Goal: Task Accomplishment & Management: Manage account settings

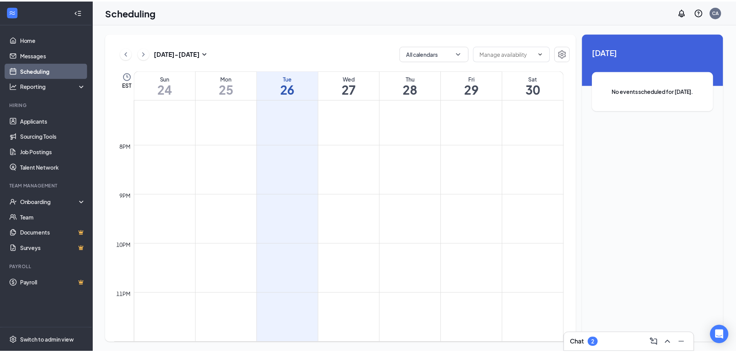
scroll to position [558, 0]
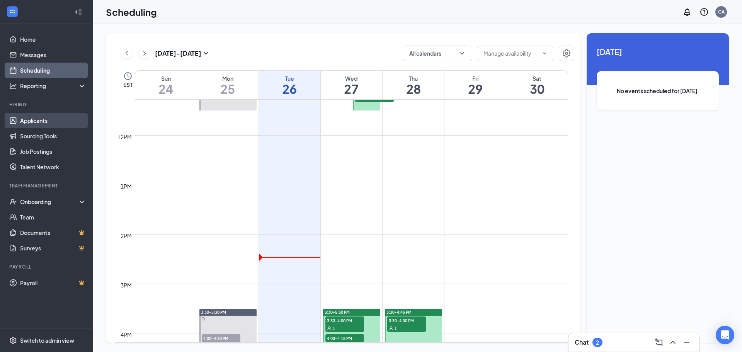
click at [32, 122] on link "Applicants" at bounding box center [53, 120] width 66 height 15
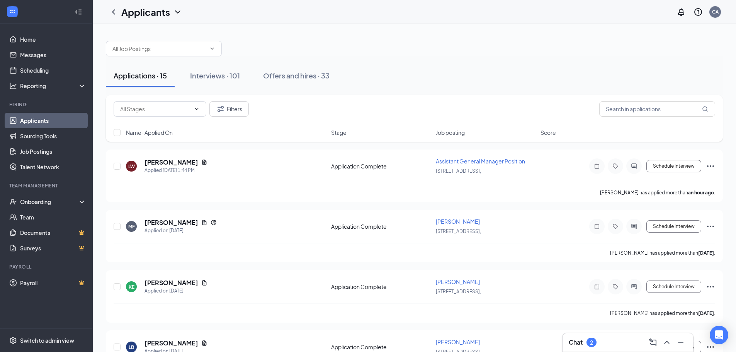
click at [459, 135] on span "Job posting" at bounding box center [450, 133] width 29 height 8
click at [432, 85] on div "Applications · 15 Interviews · 101 Offers and hires · 33" at bounding box center [414, 75] width 617 height 23
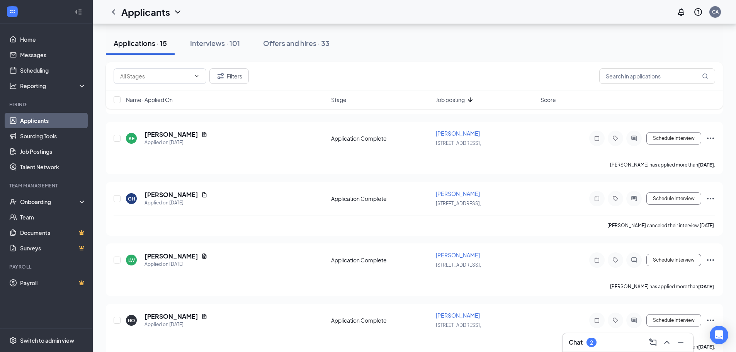
scroll to position [193, 0]
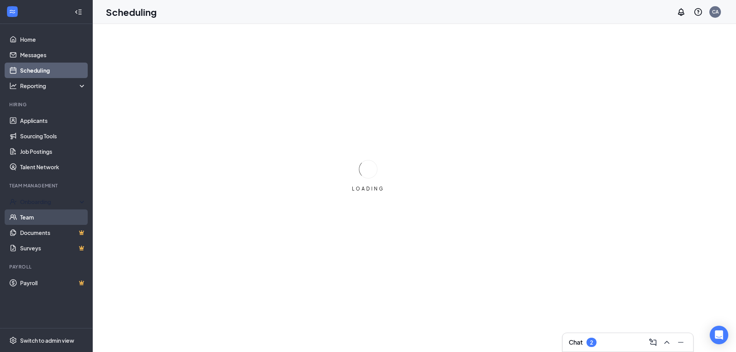
drag, startPoint x: 21, startPoint y: 203, endPoint x: 43, endPoint y: 224, distance: 30.1
click at [21, 203] on div "Onboarding" at bounding box center [50, 202] width 60 height 8
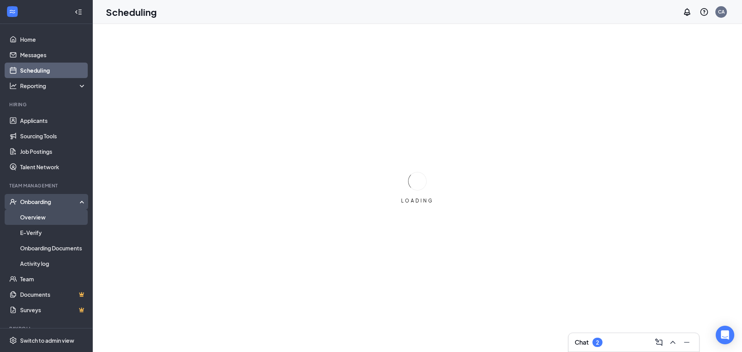
click at [32, 220] on link "Overview" at bounding box center [53, 217] width 66 height 15
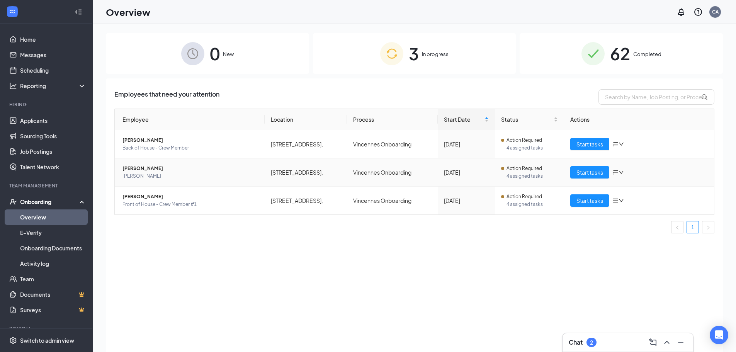
click at [136, 169] on span "[PERSON_NAME]" at bounding box center [191, 169] width 136 height 8
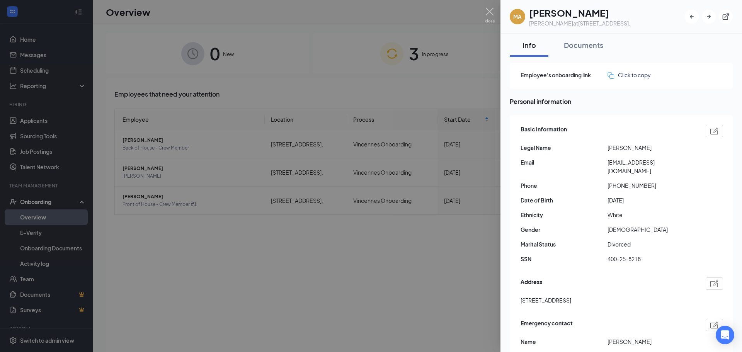
drag, startPoint x: 378, startPoint y: 281, endPoint x: 400, endPoint y: 233, distance: 52.4
click at [378, 281] on div at bounding box center [371, 176] width 742 height 352
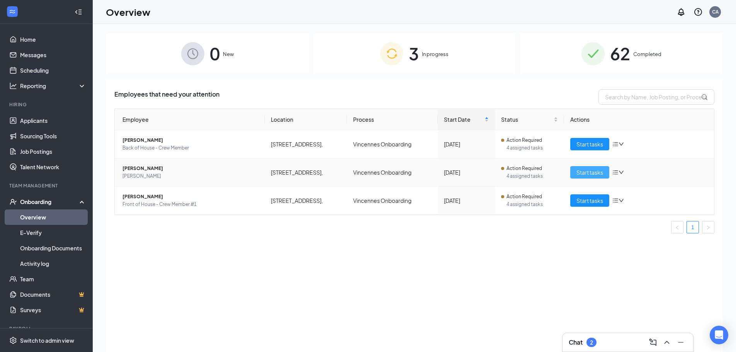
click at [589, 173] on span "Start tasks" at bounding box center [590, 172] width 27 height 9
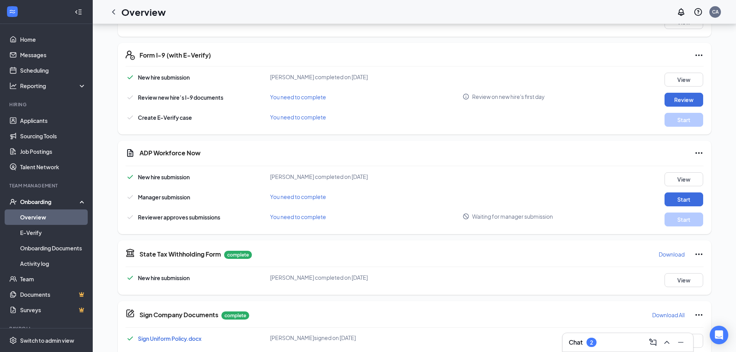
scroll to position [232, 0]
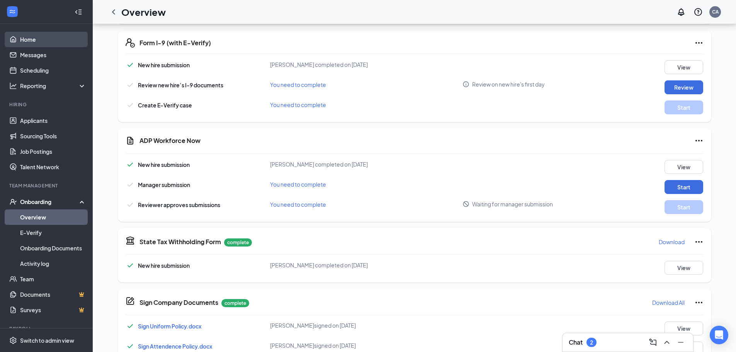
click at [33, 44] on link "Home" at bounding box center [53, 39] width 66 height 15
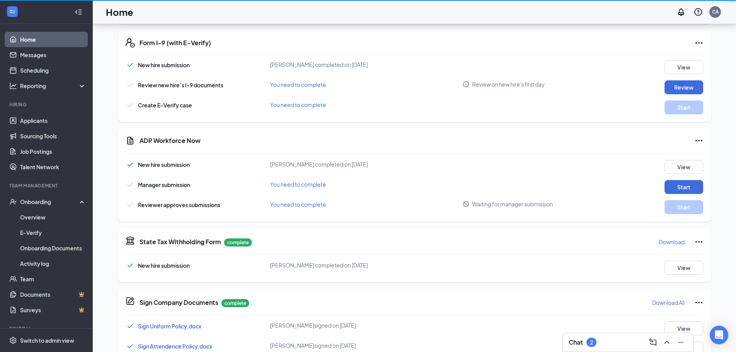
scroll to position [16, 0]
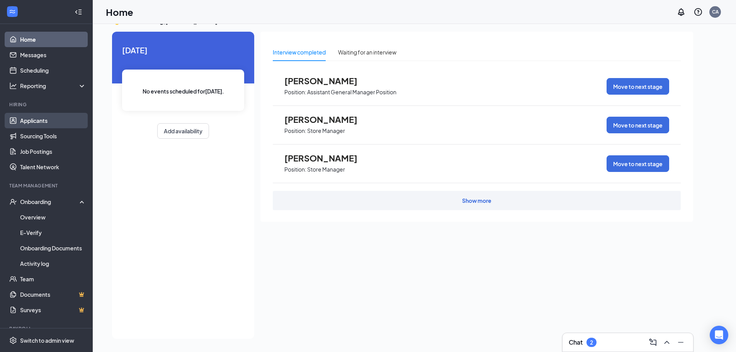
click at [31, 120] on link "Applicants" at bounding box center [53, 120] width 66 height 15
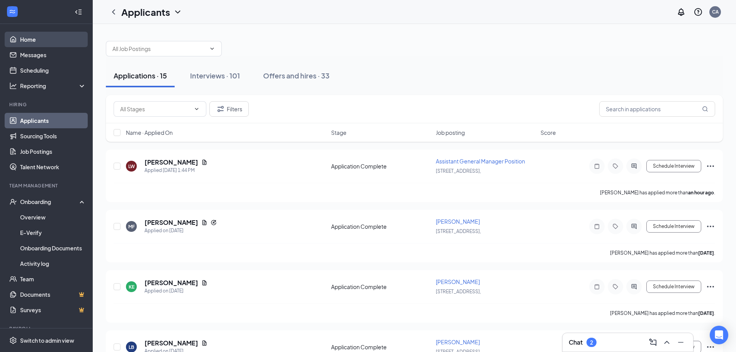
click at [37, 37] on link "Home" at bounding box center [53, 39] width 66 height 15
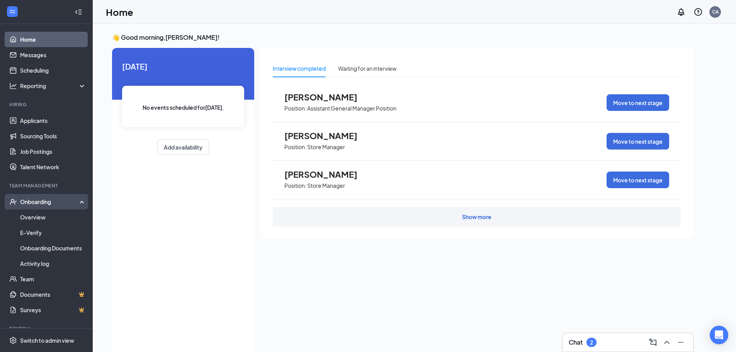
click at [35, 203] on div "Onboarding" at bounding box center [50, 202] width 60 height 8
click at [38, 204] on div "Onboarding" at bounding box center [50, 202] width 60 height 8
click at [31, 215] on link "Overview" at bounding box center [53, 217] width 66 height 15
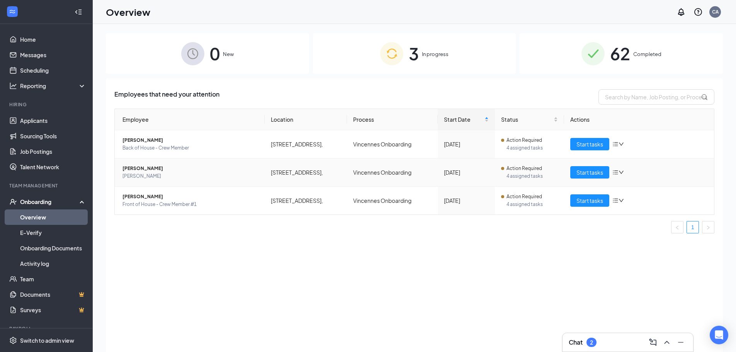
click at [583, 181] on td "Start tasks" at bounding box center [639, 172] width 150 height 28
click at [584, 178] on button "Start tasks" at bounding box center [590, 172] width 39 height 12
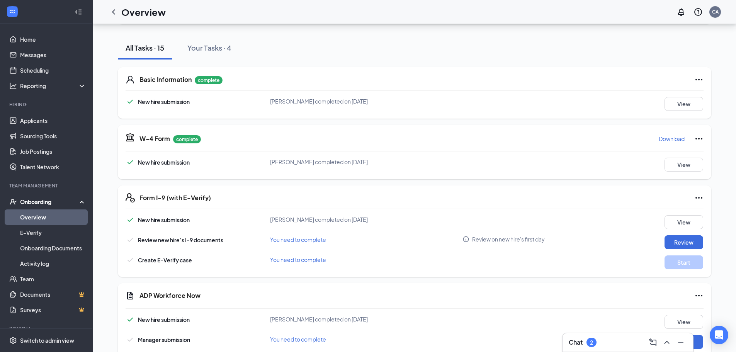
scroll to position [77, 0]
click at [689, 240] on button "Review" at bounding box center [684, 242] width 39 height 14
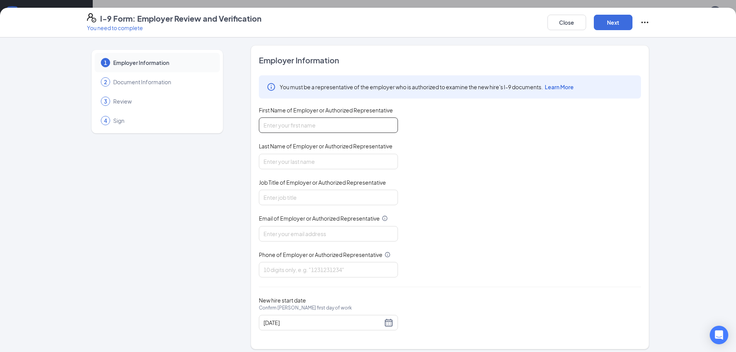
click at [348, 132] on input "First Name of Employer or Authorized Representative" at bounding box center [328, 125] width 139 height 15
type input "[PERSON_NAME]"
type input "[PERSON_NAME][EMAIL_ADDRESS][DOMAIN_NAME]"
type input "3178456300"
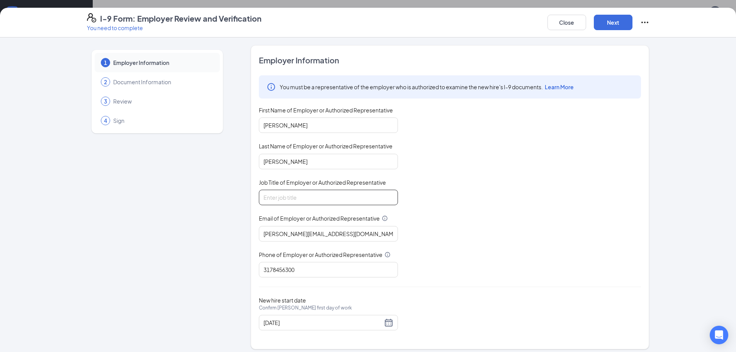
click at [300, 193] on input "Job Title of Employer or Authorized Representative" at bounding box center [328, 197] width 139 height 15
type input "GM"
click at [462, 217] on div "You must be a representative of the employer who is authorized to examine the n…" at bounding box center [450, 176] width 382 height 202
click at [430, 210] on div "You must be a representative of the employer who is authorized to examine the n…" at bounding box center [450, 176] width 382 height 202
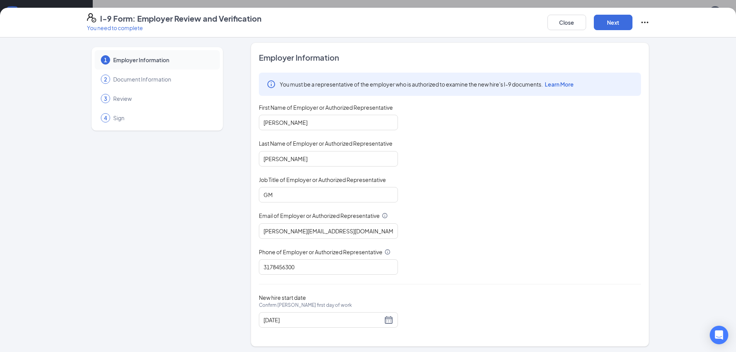
scroll to position [5, 0]
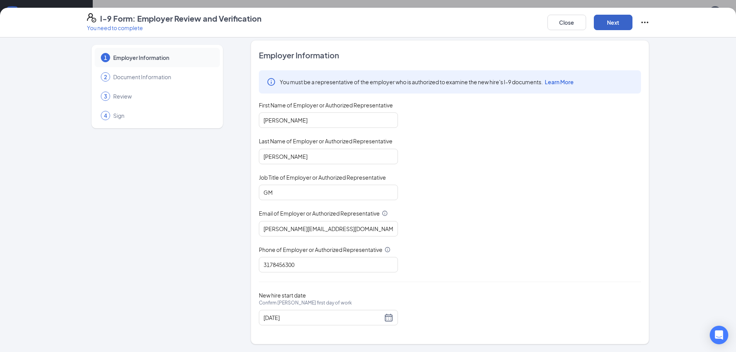
click at [613, 27] on button "Next" at bounding box center [613, 22] width 39 height 15
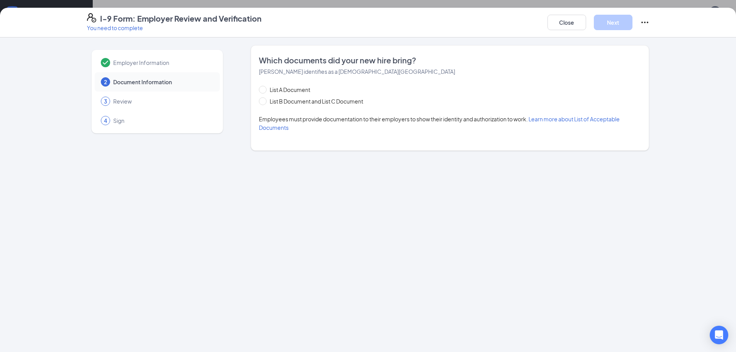
scroll to position [0, 0]
click at [261, 105] on label "List B Document and List C Document" at bounding box center [312, 101] width 107 height 9
click at [261, 103] on input "List B Document and List C Document" at bounding box center [261, 99] width 5 height 5
radio input "true"
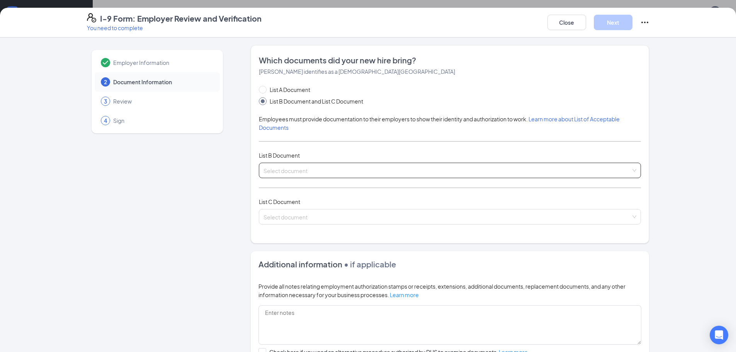
click at [309, 169] on input "search" at bounding box center [448, 169] width 368 height 12
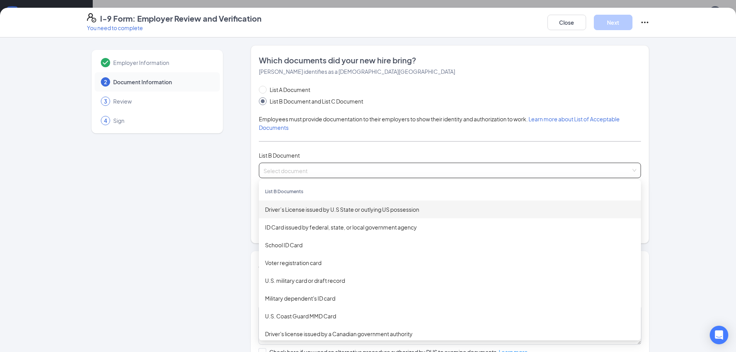
click at [296, 208] on div "Driver’s License issued by U.S State or outlying US possession" at bounding box center [450, 209] width 370 height 9
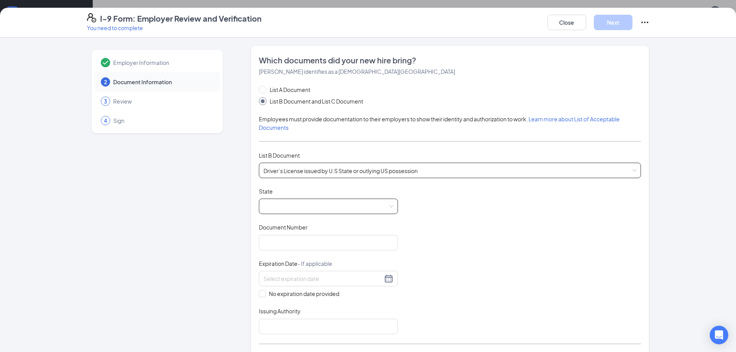
click at [298, 204] on span at bounding box center [329, 206] width 130 height 15
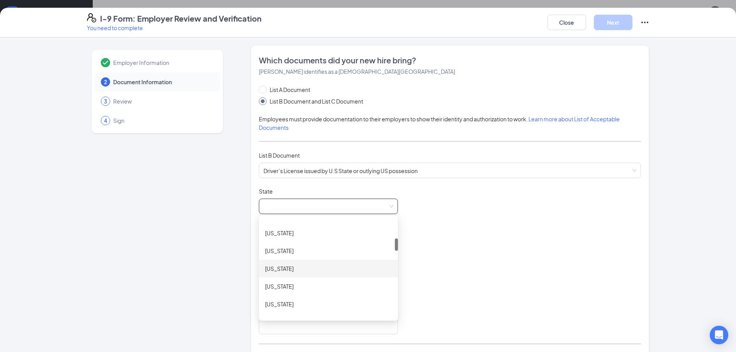
scroll to position [232, 0]
click at [285, 278] on div "[US_STATE]" at bounding box center [328, 280] width 127 height 9
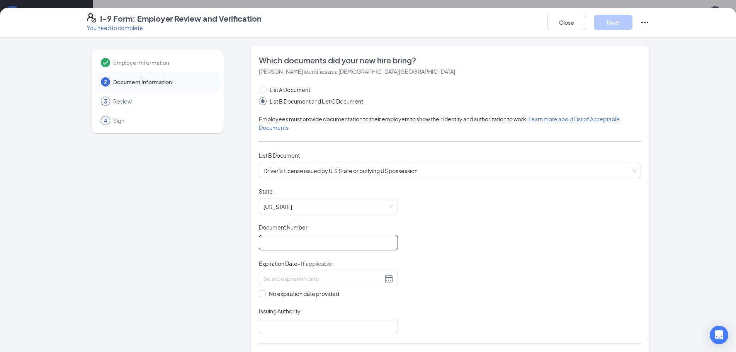
click at [273, 242] on input "Document Number" at bounding box center [328, 242] width 139 height 15
type input "4030010774"
click at [267, 280] on input at bounding box center [323, 278] width 119 height 9
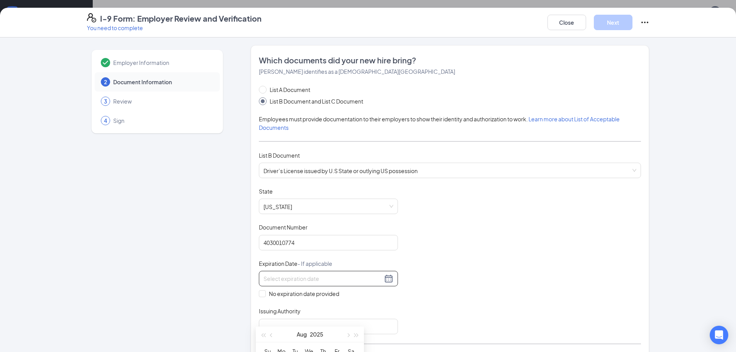
click at [384, 279] on div at bounding box center [329, 278] width 130 height 9
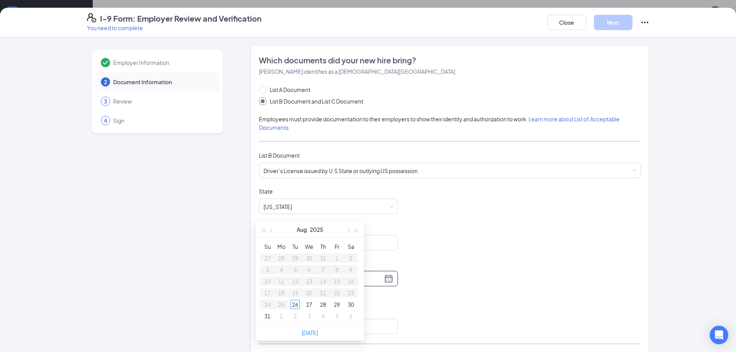
type input "[DATE]"
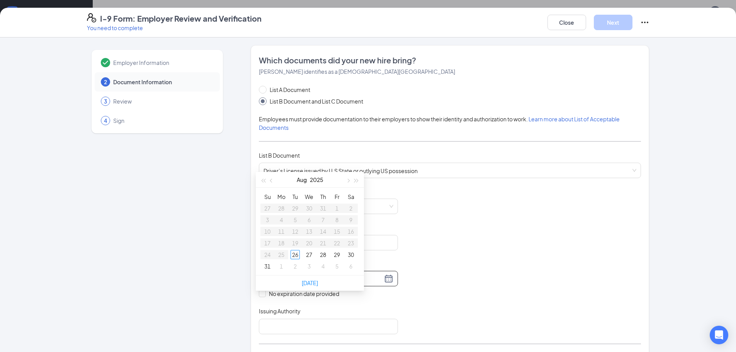
type input "[DATE]"
click at [350, 182] on button "button" at bounding box center [348, 179] width 9 height 15
type input "[DATE]"
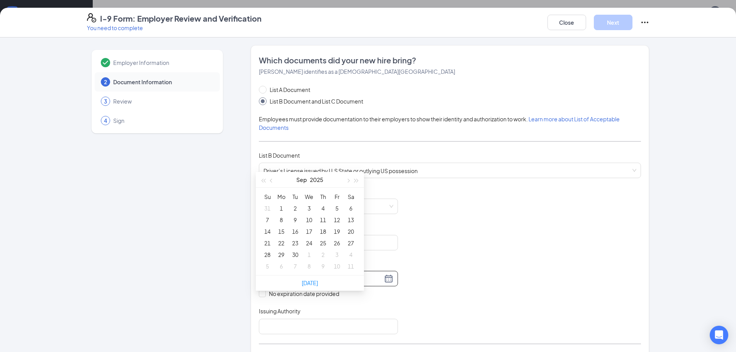
click at [354, 183] on button "button" at bounding box center [357, 179] width 9 height 15
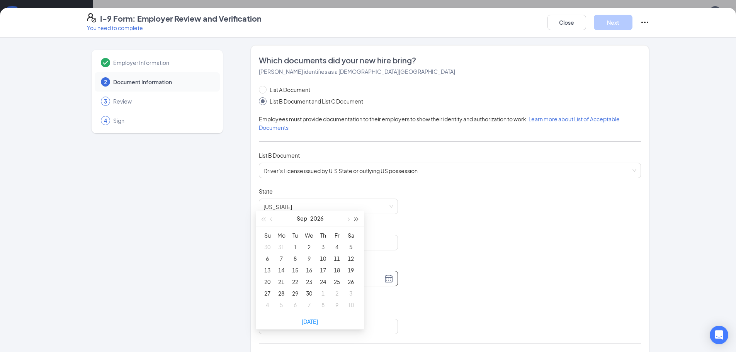
click at [354, 222] on button "button" at bounding box center [357, 218] width 9 height 15
click at [324, 292] on div "28" at bounding box center [323, 293] width 9 height 9
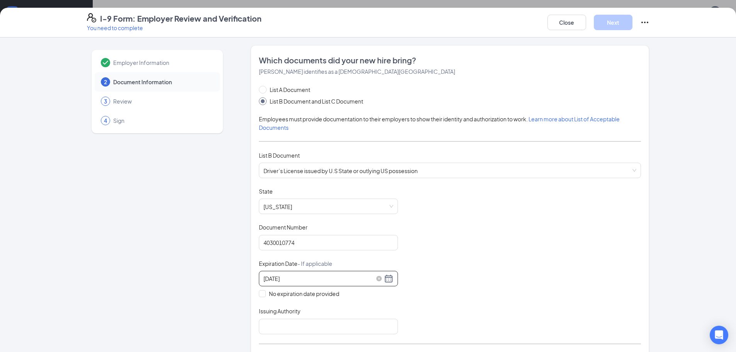
click at [310, 280] on input "[DATE]" at bounding box center [323, 278] width 119 height 9
click at [305, 297] on button "Sep" at bounding box center [301, 295] width 10 height 15
click at [350, 319] on div "Mar" at bounding box center [343, 316] width 23 height 9
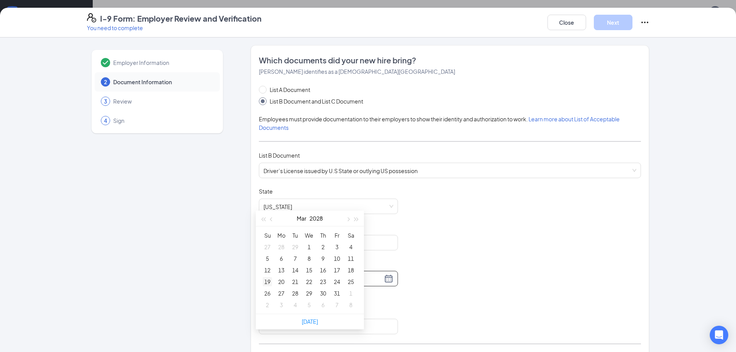
type input "[DATE]"
click at [272, 283] on div "19" at bounding box center [267, 281] width 9 height 9
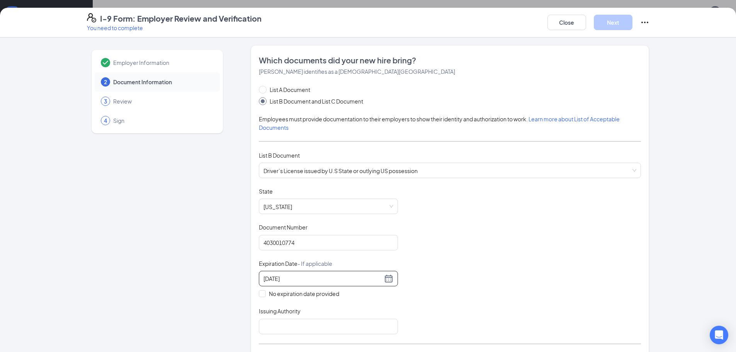
click at [405, 275] on div "Document Title Driver’s License issued by U.S State or outlying US possession S…" at bounding box center [450, 260] width 382 height 147
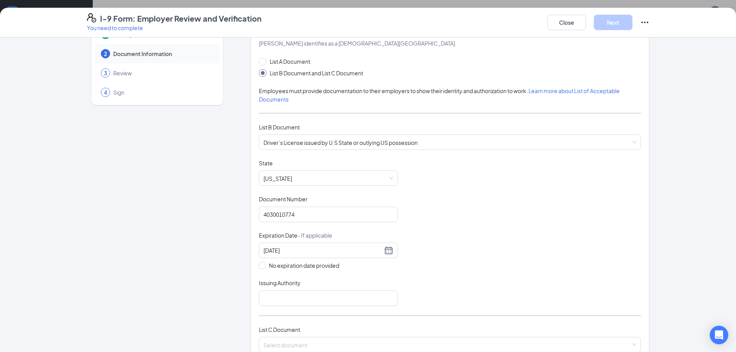
scroll to position [77, 0]
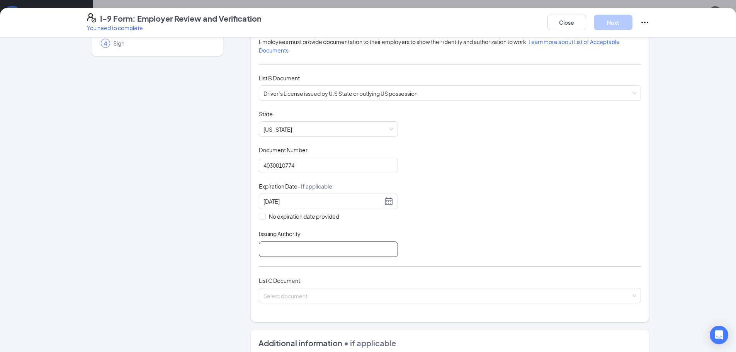
click at [276, 243] on input "Issuing Authority" at bounding box center [328, 249] width 139 height 15
type input "IN"
click at [394, 271] on div "List A Document List B Document and List C Document Employees must provide docu…" at bounding box center [450, 160] width 382 height 305
click at [313, 295] on input "search" at bounding box center [448, 294] width 368 height 12
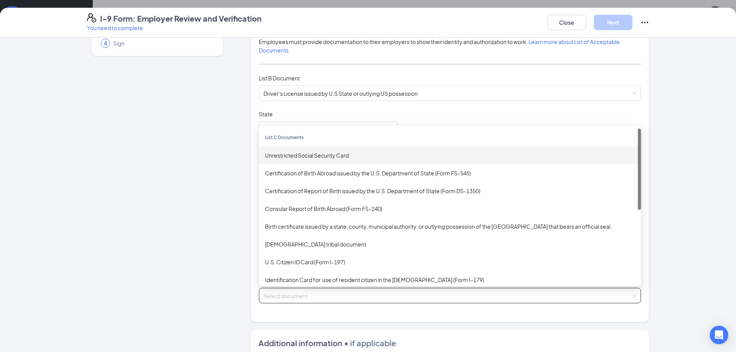
click at [296, 155] on div "Unrestricted Social Security Card" at bounding box center [450, 155] width 370 height 9
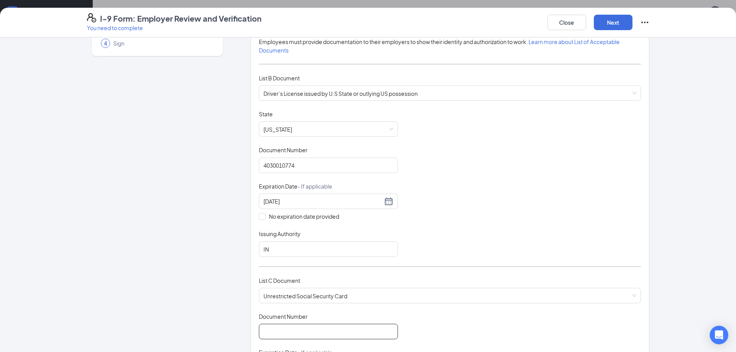
click at [279, 330] on input "Document Number" at bounding box center [328, 331] width 139 height 15
type input "400258218"
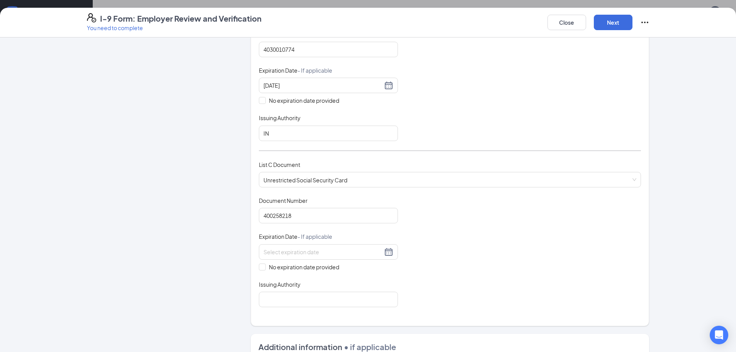
scroll to position [271, 0]
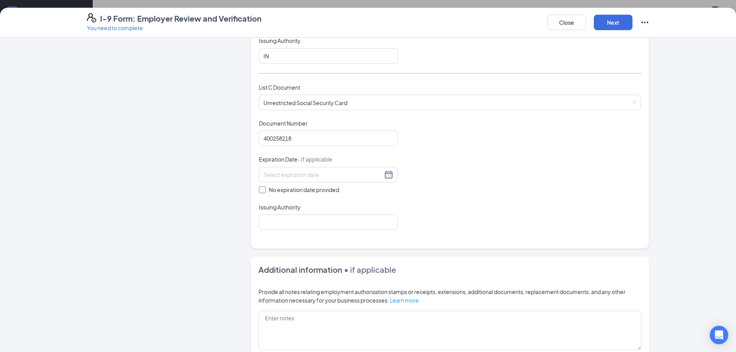
click at [261, 192] on span at bounding box center [262, 189] width 7 height 7
click at [261, 192] on input "No expiration date provided" at bounding box center [261, 188] width 5 height 5
checkbox input "true"
click at [284, 220] on input "Issuing Authority" at bounding box center [328, 223] width 139 height 15
type input "Social Security Administration"
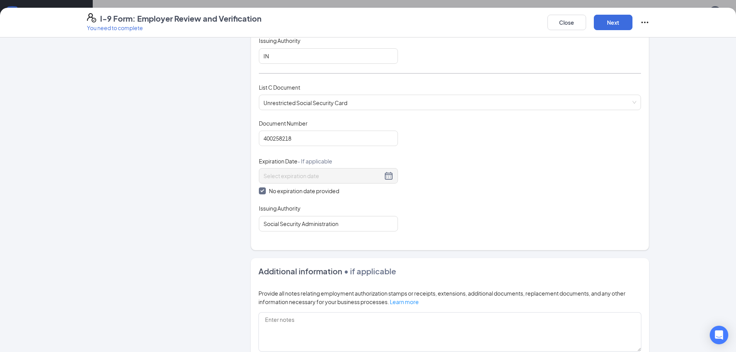
click at [522, 153] on div "Document Title Unrestricted Social Security Card Document Number 400258218 Expi…" at bounding box center [450, 175] width 382 height 112
click at [620, 21] on button "Next" at bounding box center [613, 22] width 39 height 15
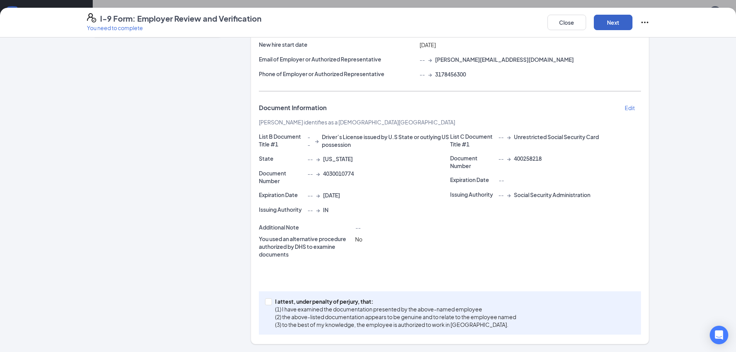
scroll to position [96, 0]
click at [272, 303] on span "I attest, under penalty of [PERSON_NAME], that: (1) I have examined the documen…" at bounding box center [395, 313] width 247 height 31
click at [270, 303] on input "I attest, under penalty of [PERSON_NAME], that: (1) I have examined the documen…" at bounding box center [267, 300] width 5 height 5
checkbox input "true"
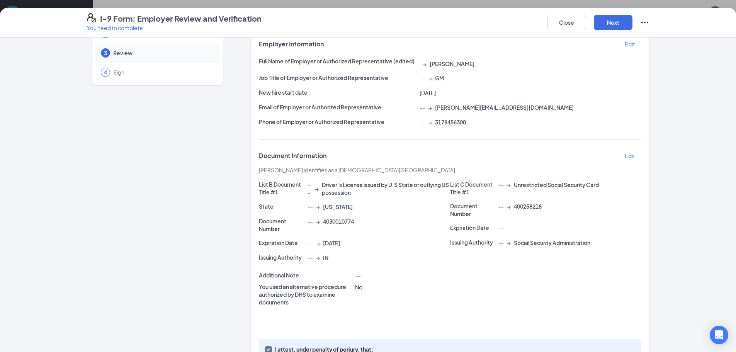
scroll to position [0, 0]
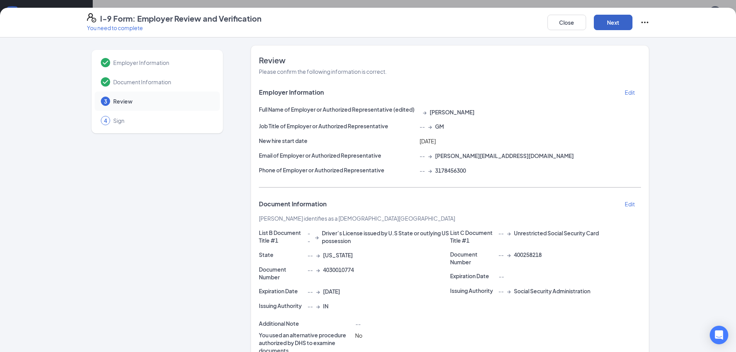
click at [627, 21] on button "Next" at bounding box center [613, 22] width 39 height 15
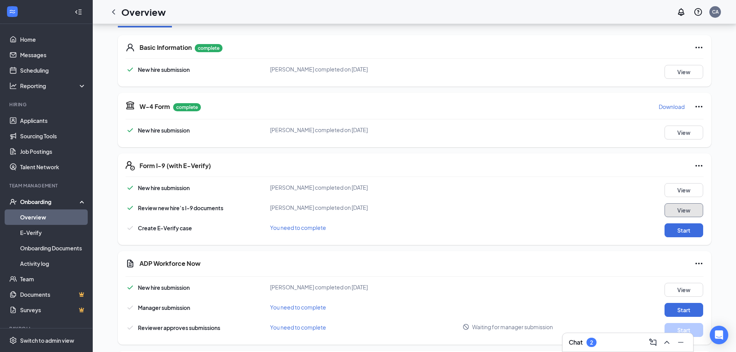
scroll to position [221, 0]
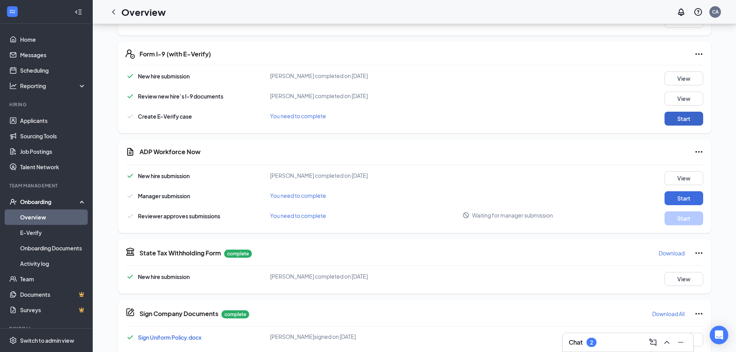
click at [677, 118] on button "Start" at bounding box center [684, 119] width 39 height 14
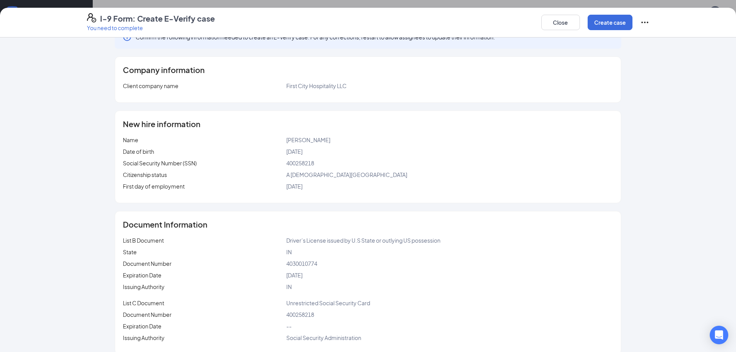
scroll to position [30, 0]
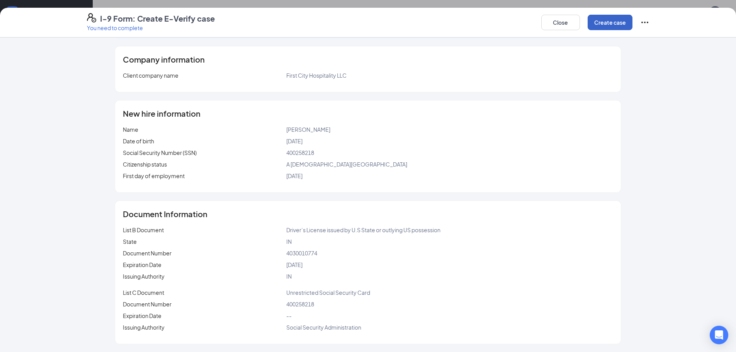
click at [603, 20] on button "Create case" at bounding box center [610, 22] width 45 height 15
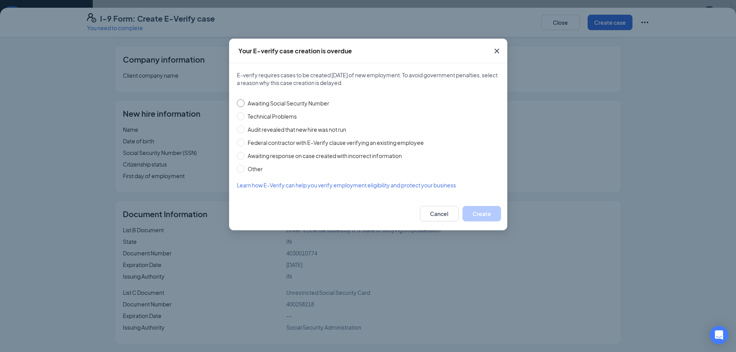
click at [245, 104] on span "Awaiting Social Security Number" at bounding box center [289, 103] width 88 height 9
click at [245, 104] on input "Awaiting Social Security Number" at bounding box center [241, 103] width 8 height 8
radio input "true"
click at [496, 210] on button "Create" at bounding box center [482, 213] width 39 height 15
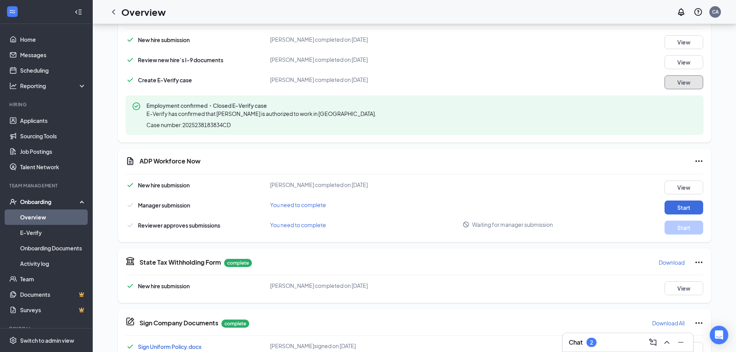
scroll to position [298, 0]
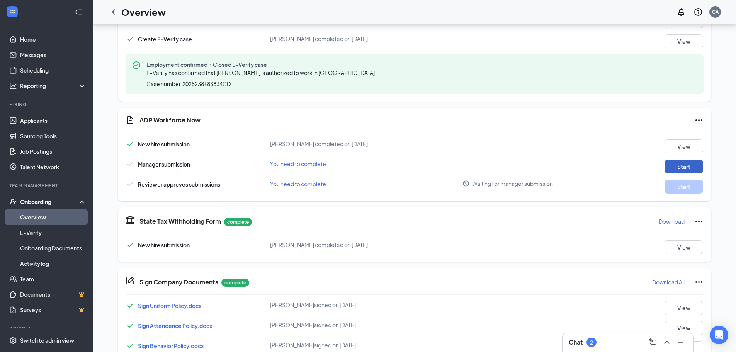
click at [695, 167] on button "Start" at bounding box center [684, 167] width 39 height 14
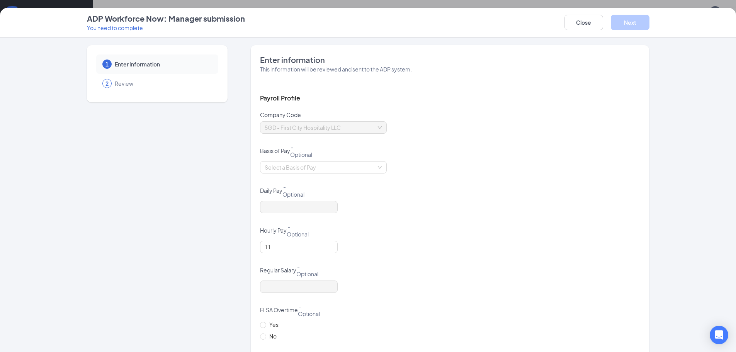
click at [394, 277] on div "Regular Salary - Optional" at bounding box center [450, 271] width 380 height 18
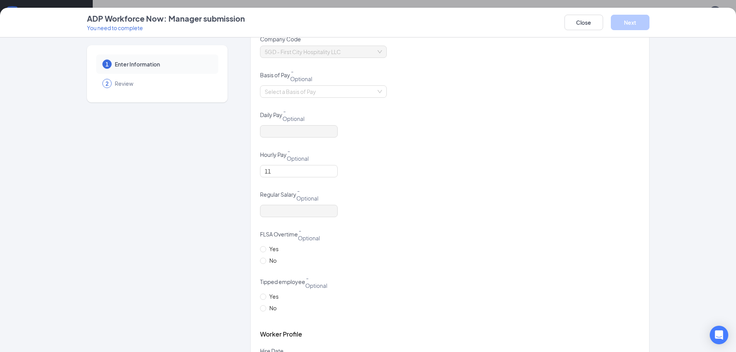
scroll to position [77, 0]
click at [261, 261] on input "No" at bounding box center [262, 258] width 5 height 5
radio input "true"
click at [266, 308] on span "No" at bounding box center [273, 306] width 14 height 9
click at [265, 308] on input "No" at bounding box center [262, 306] width 5 height 5
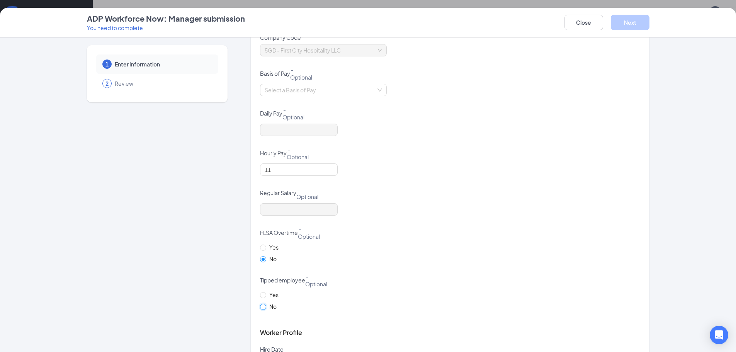
radio input "true"
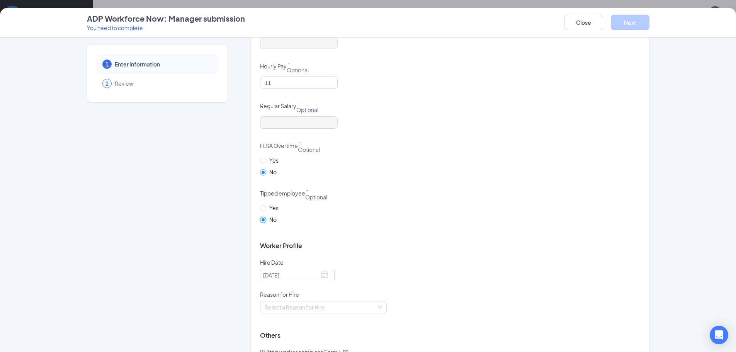
scroll to position [242, 0]
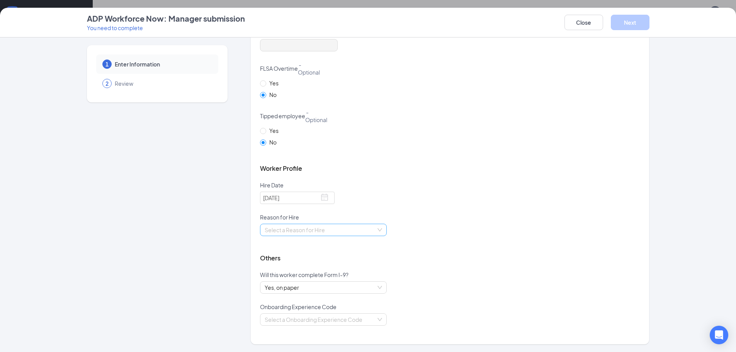
click at [280, 225] on input "search" at bounding box center [321, 230] width 112 height 12
click at [355, 193] on div "[DATE]" at bounding box center [450, 203] width 380 height 22
click at [318, 232] on input "search" at bounding box center [321, 230] width 112 height 12
click at [302, 250] on div "Existing Position" at bounding box center [320, 245] width 127 height 12
click at [341, 221] on div "Reason for Hire" at bounding box center [450, 218] width 380 height 10
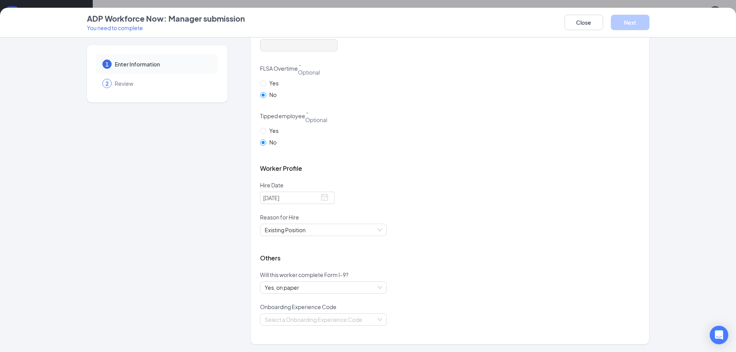
click at [433, 226] on div "Existing Position" at bounding box center [450, 235] width 380 height 22
click at [398, 261] on div "Others" at bounding box center [450, 258] width 380 height 26
click at [308, 324] on input "search" at bounding box center [321, 320] width 112 height 12
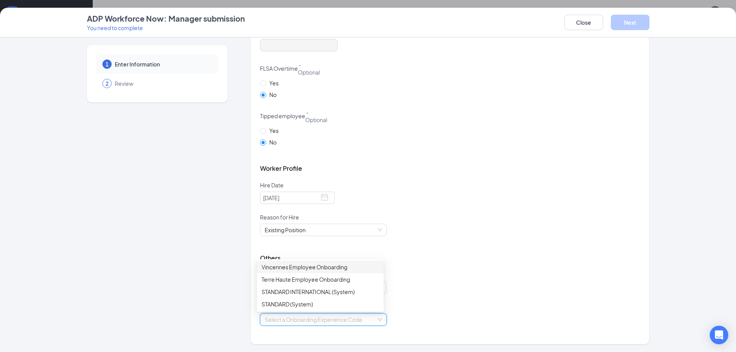
click at [284, 272] on div "Vincennes Employee Onboarding" at bounding box center [320, 267] width 127 height 12
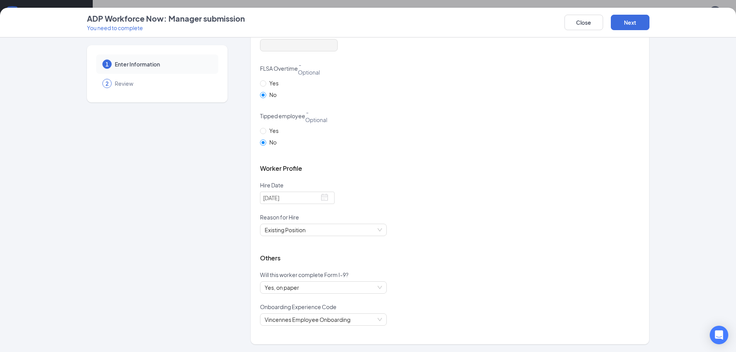
click at [412, 267] on div "Others" at bounding box center [450, 258] width 380 height 26
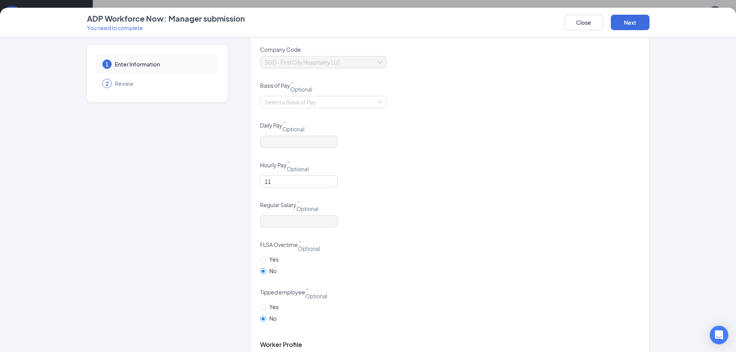
scroll to position [0, 0]
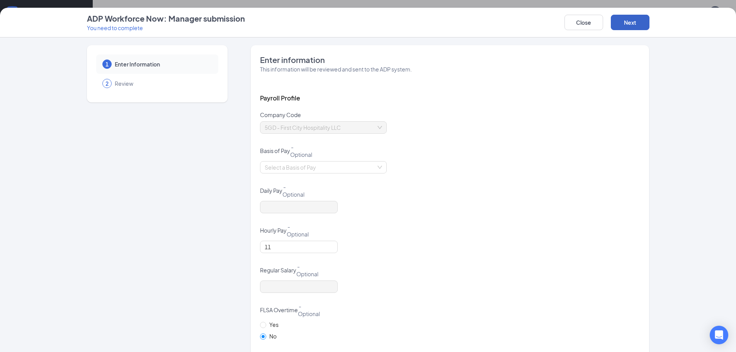
click at [632, 21] on button "Next" at bounding box center [630, 22] width 39 height 15
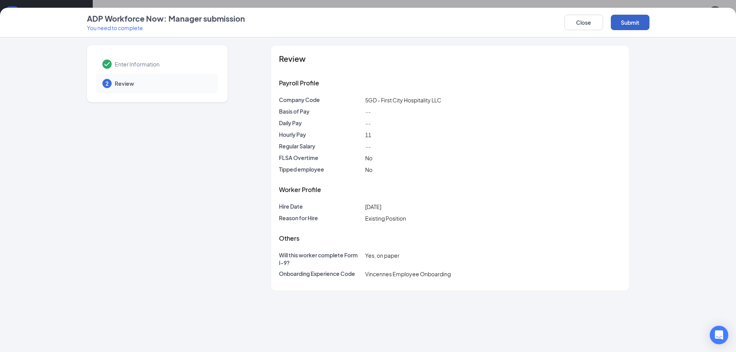
click at [641, 27] on button "Submit" at bounding box center [630, 22] width 39 height 15
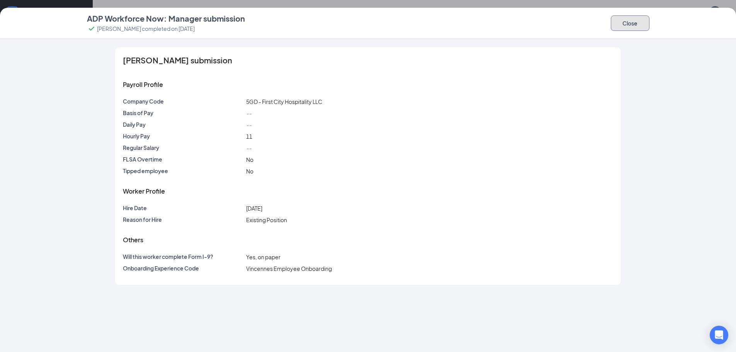
click at [642, 18] on button "Close" at bounding box center [630, 22] width 39 height 15
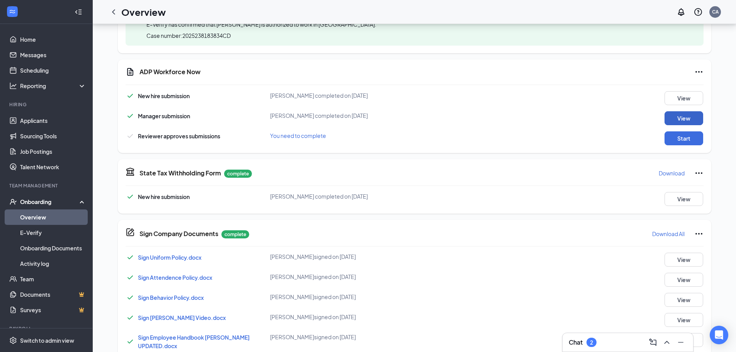
scroll to position [343, 0]
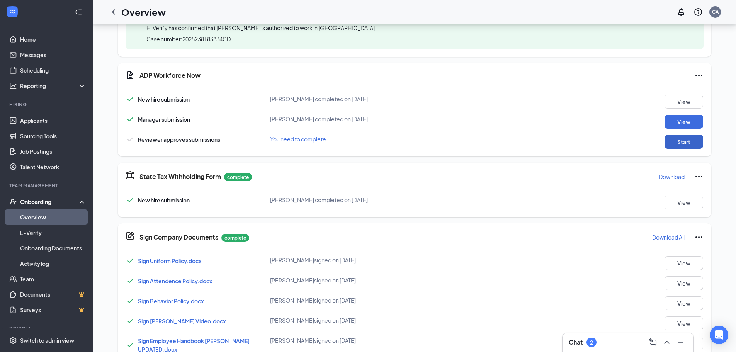
click at [680, 141] on button "Start" at bounding box center [684, 142] width 39 height 14
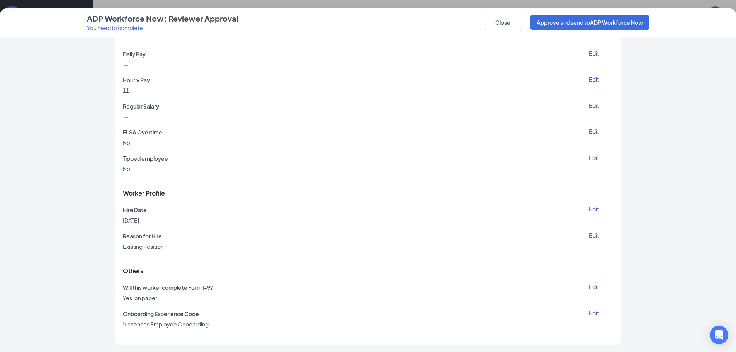
scroll to position [1333, 0]
click at [586, 17] on button "Approve and send to ADP Workforce Now" at bounding box center [589, 22] width 119 height 15
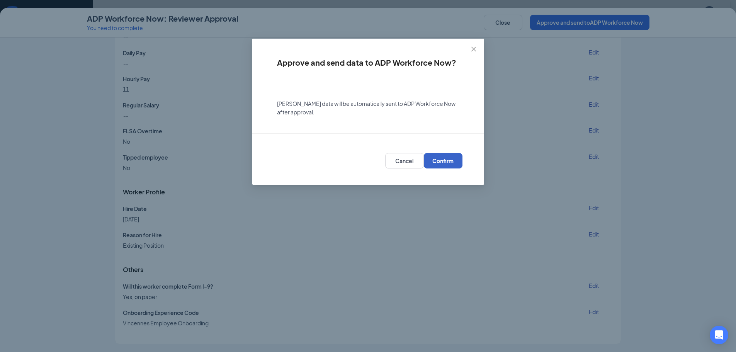
click at [450, 160] on span "Confirm" at bounding box center [443, 161] width 21 height 8
drag, startPoint x: 304, startPoint y: 103, endPoint x: 325, endPoint y: 104, distance: 20.9
click at [325, 103] on span "[PERSON_NAME] data will be automatically sent to ADP Workforce Now after approv…" at bounding box center [366, 107] width 179 height 15
click at [325, 104] on span "[PERSON_NAME] data will be automatically sent to ADP Workforce Now after approv…" at bounding box center [366, 107] width 179 height 15
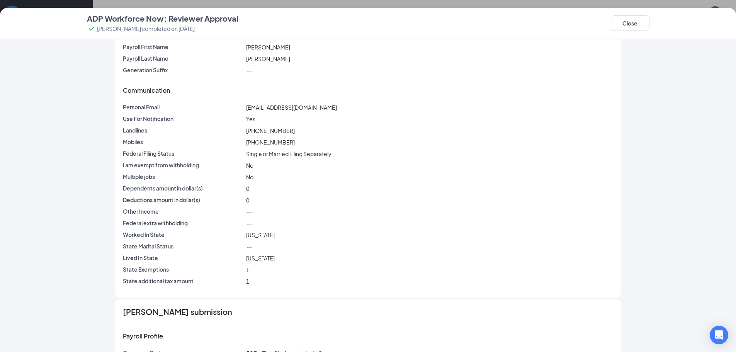
scroll to position [203, 0]
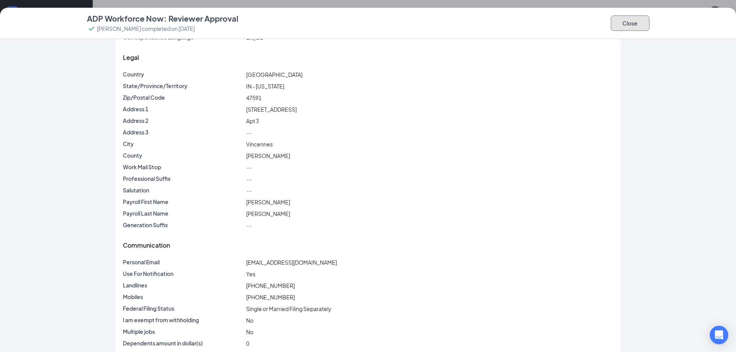
click at [621, 20] on button "Close" at bounding box center [630, 22] width 39 height 15
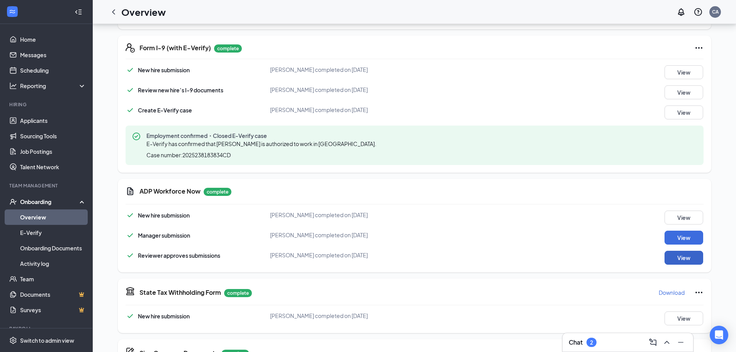
scroll to position [34, 0]
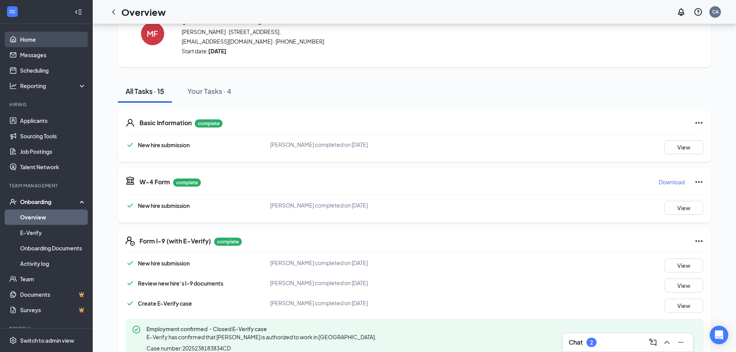
click at [24, 40] on link "Home" at bounding box center [53, 39] width 66 height 15
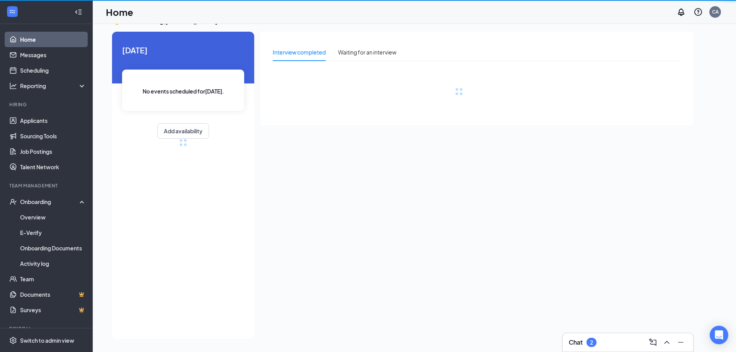
scroll to position [16, 0]
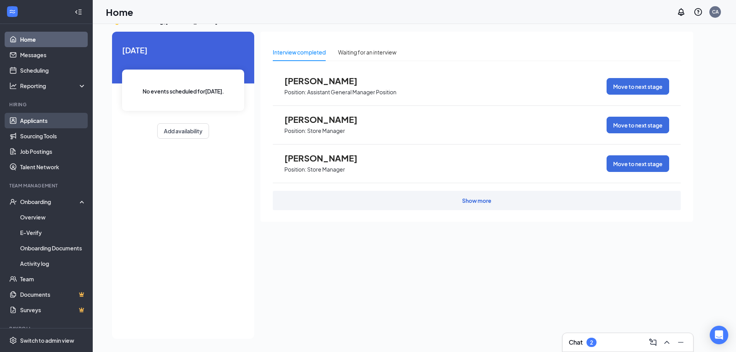
click at [20, 124] on link "Applicants" at bounding box center [53, 120] width 66 height 15
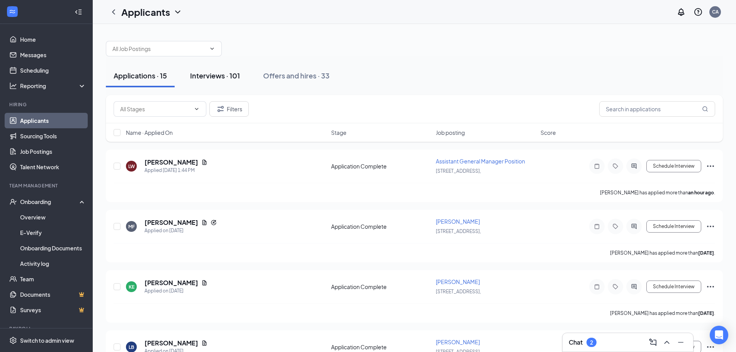
click at [220, 73] on div "Interviews · 101" at bounding box center [215, 76] width 50 height 10
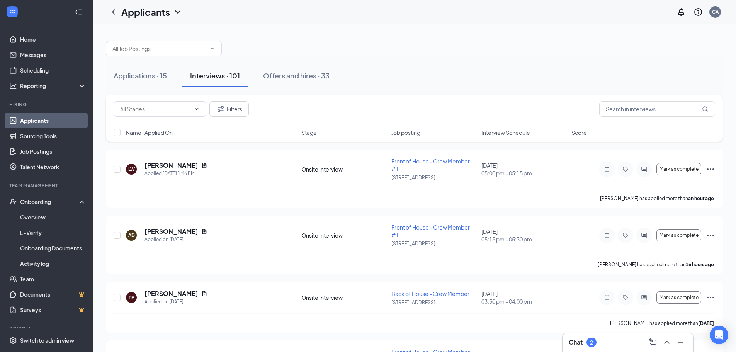
click at [506, 134] on span "Interview Schedule" at bounding box center [506, 133] width 49 height 8
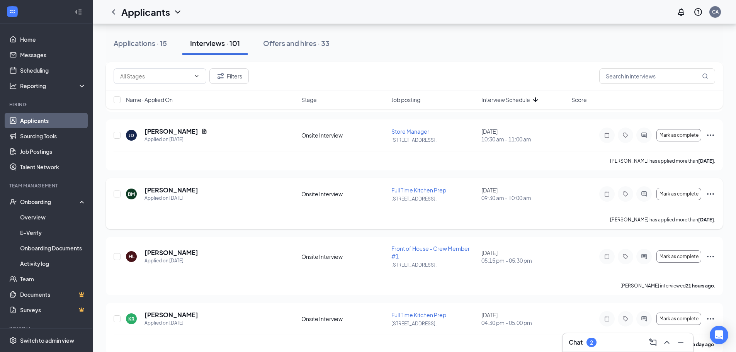
scroll to position [657, 0]
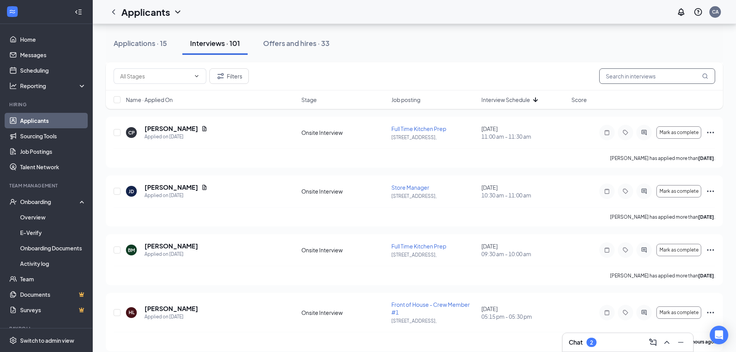
click at [606, 77] on input "text" at bounding box center [658, 75] width 116 height 15
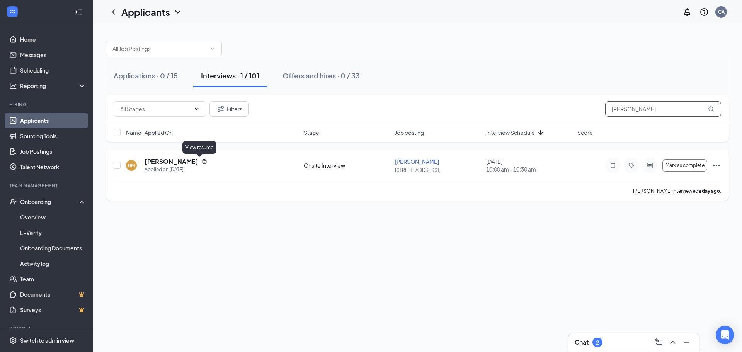
type input "[PERSON_NAME]"
click at [201, 161] on icon "Document" at bounding box center [204, 161] width 6 height 6
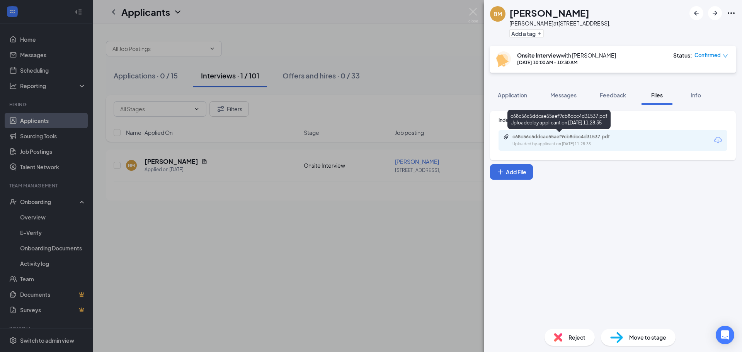
click at [566, 143] on div "Uploaded by applicant on [DATE] 11:28:35" at bounding box center [571, 144] width 116 height 6
click at [516, 93] on span "Application" at bounding box center [512, 95] width 29 height 7
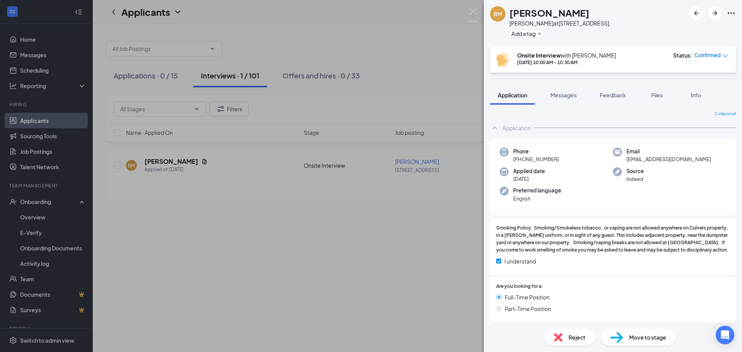
click at [629, 338] on span "Move to stage" at bounding box center [647, 337] width 37 height 9
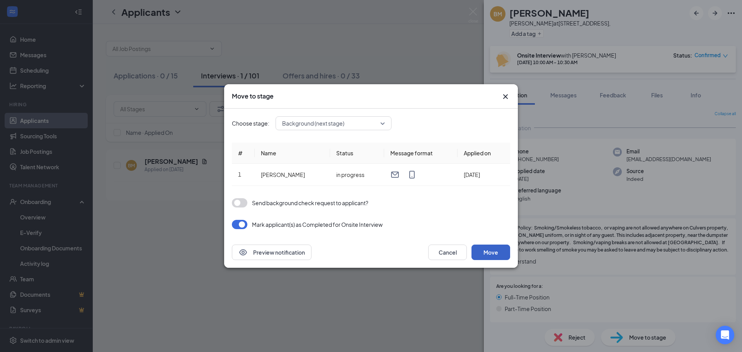
click at [489, 257] on button "Move" at bounding box center [491, 252] width 39 height 15
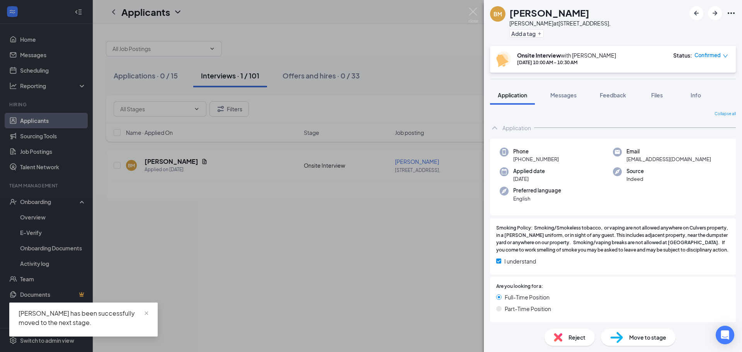
click at [25, 199] on div "BM [PERSON_NAME] at [STREET_ADDRESS], Add a tag Onsite Interview with [PERSON_N…" at bounding box center [371, 176] width 742 height 352
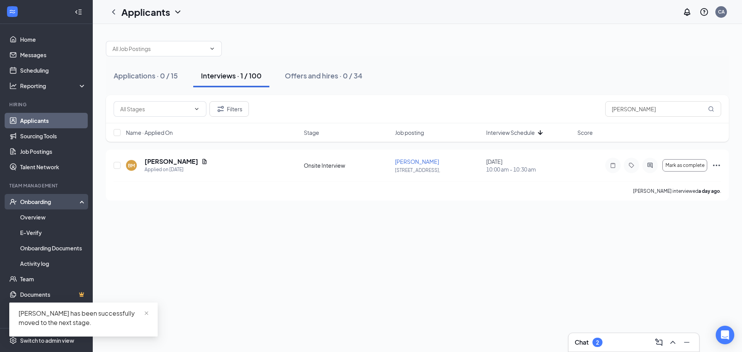
click at [26, 204] on div "Onboarding" at bounding box center [50, 202] width 60 height 8
click at [32, 204] on div "Onboarding" at bounding box center [50, 202] width 60 height 8
click at [32, 215] on link "Overview" at bounding box center [53, 217] width 66 height 15
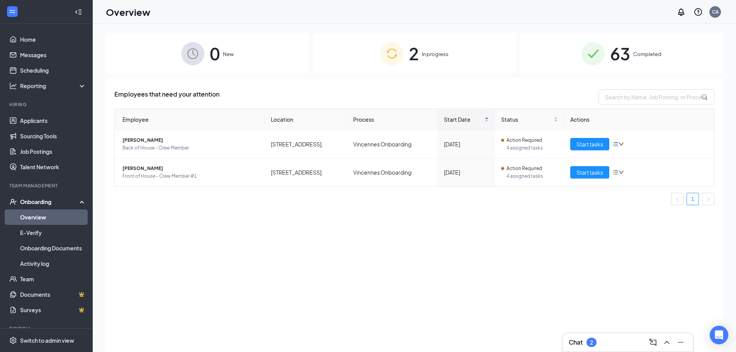
click at [432, 65] on div "2 In progress" at bounding box center [414, 53] width 203 height 41
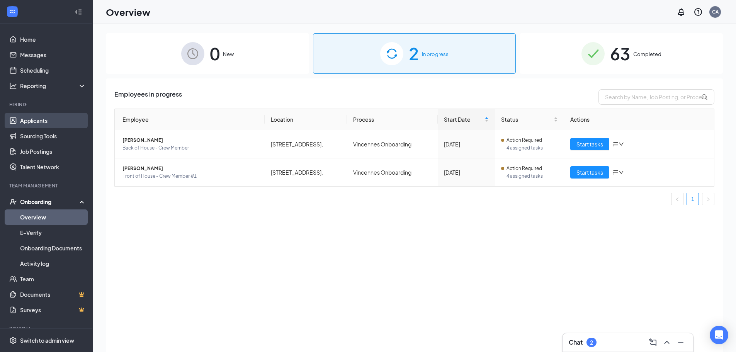
click at [31, 117] on link "Applicants" at bounding box center [53, 120] width 66 height 15
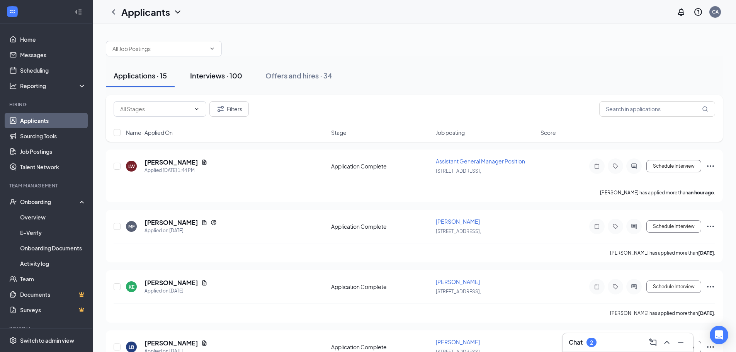
click at [209, 73] on div "Interviews · 100" at bounding box center [216, 76] width 52 height 10
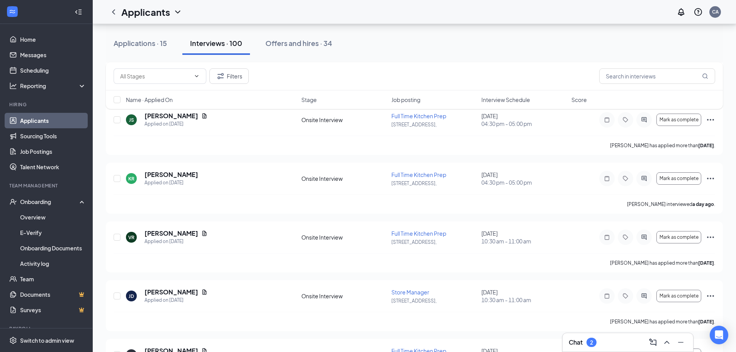
scroll to position [734, 0]
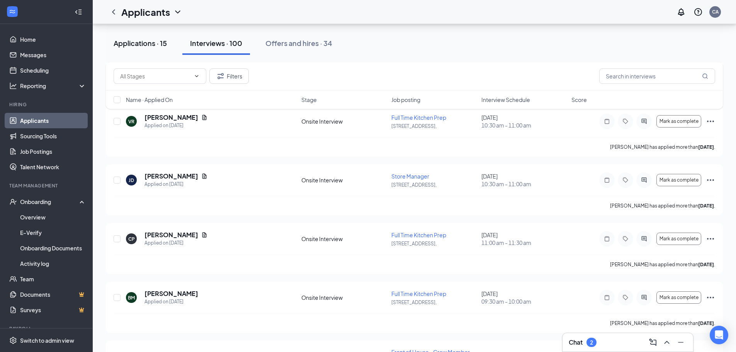
click at [122, 41] on div "Applications · 15" at bounding box center [140, 43] width 53 height 10
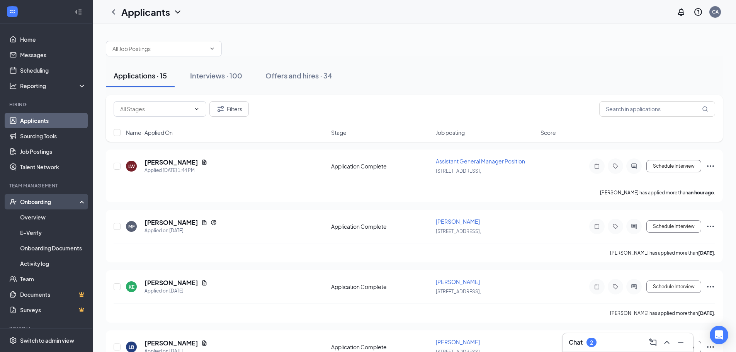
click at [36, 208] on div "Onboarding" at bounding box center [46, 201] width 93 height 15
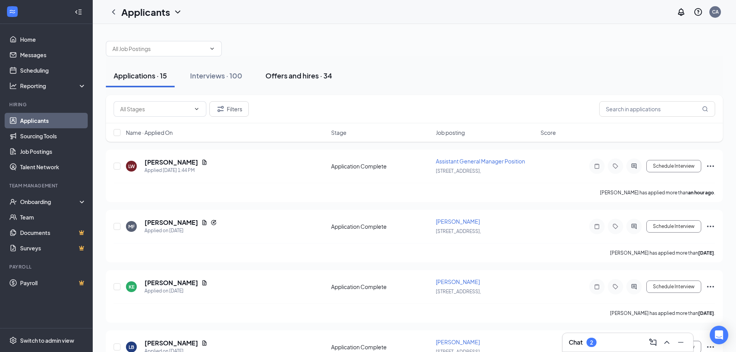
click at [299, 76] on div "Offers and hires · 34" at bounding box center [299, 76] width 67 height 10
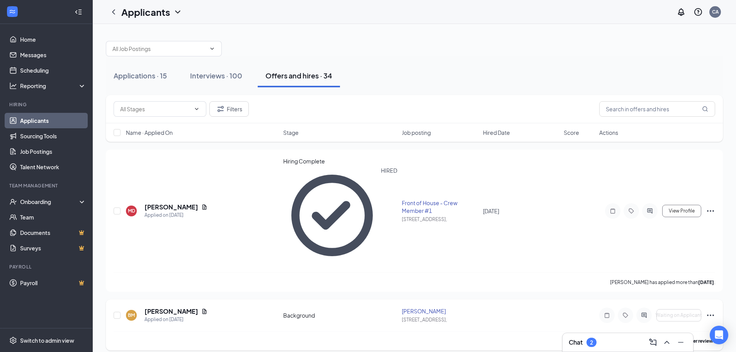
click at [708, 315] on icon "Ellipses" at bounding box center [710, 316] width 7 height 2
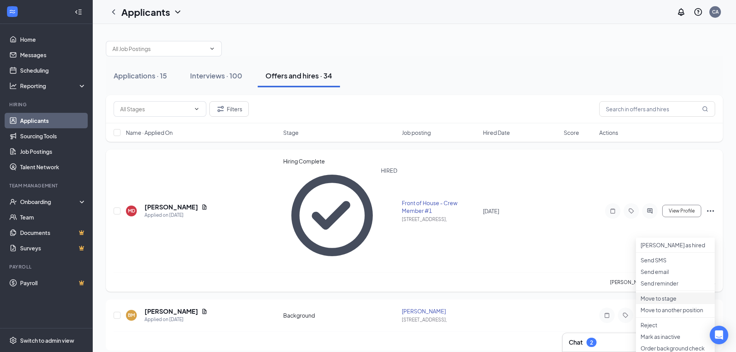
click at [665, 302] on p "Move to stage" at bounding box center [676, 299] width 70 height 8
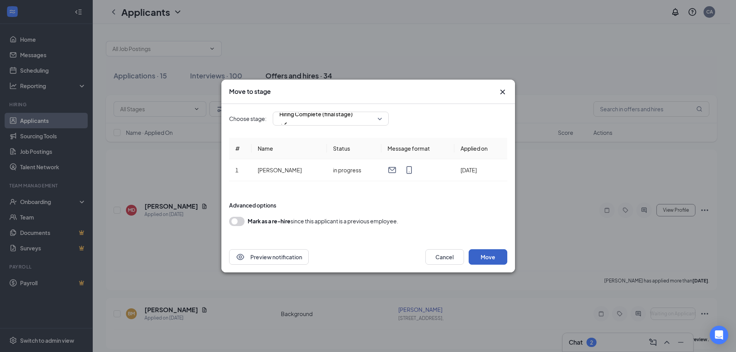
click at [482, 254] on button "Move" at bounding box center [488, 256] width 39 height 15
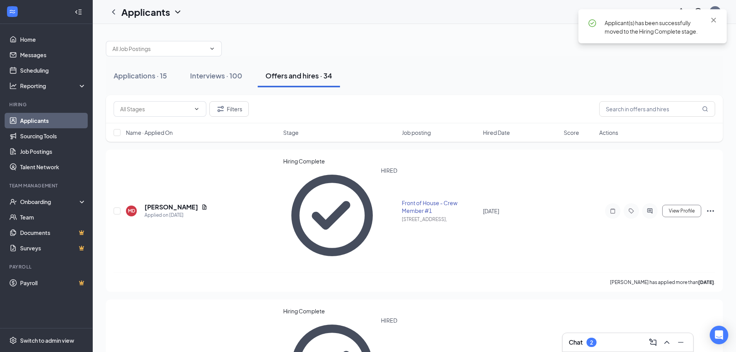
click at [34, 123] on link "Applicants" at bounding box center [53, 120] width 66 height 15
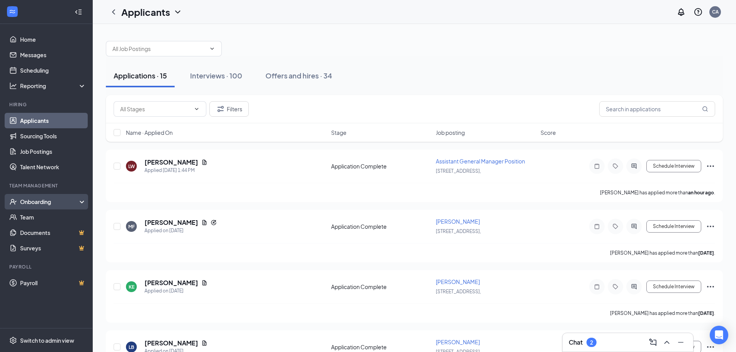
click at [23, 203] on div "Onboarding" at bounding box center [50, 202] width 60 height 8
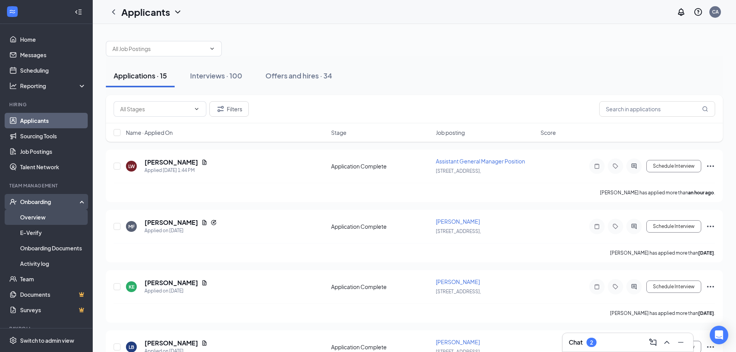
click at [27, 214] on link "Overview" at bounding box center [53, 217] width 66 height 15
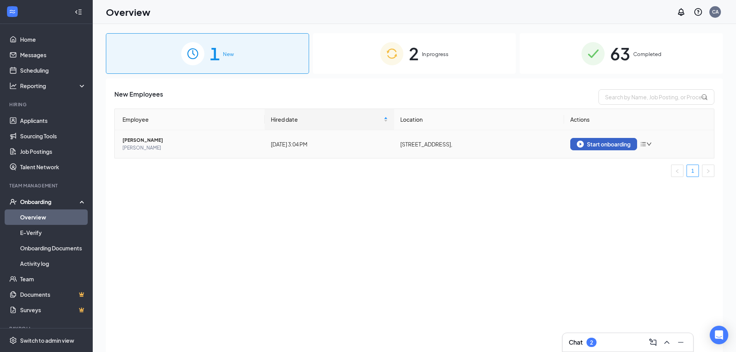
click at [611, 142] on div "Start onboarding" at bounding box center [604, 144] width 54 height 7
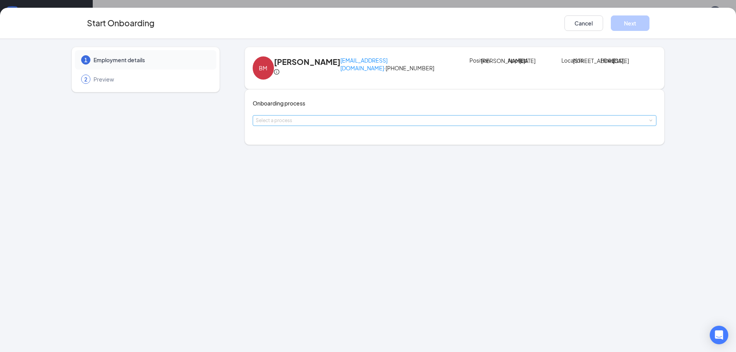
click at [294, 124] on div "Select a process" at bounding box center [453, 121] width 395 height 8
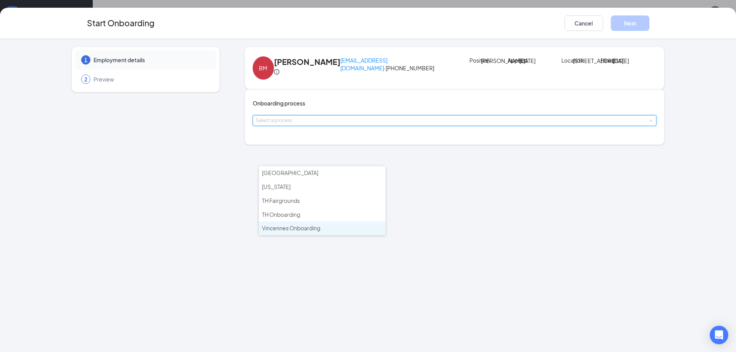
click at [284, 225] on span "Vincennes Onboarding" at bounding box center [291, 228] width 58 height 7
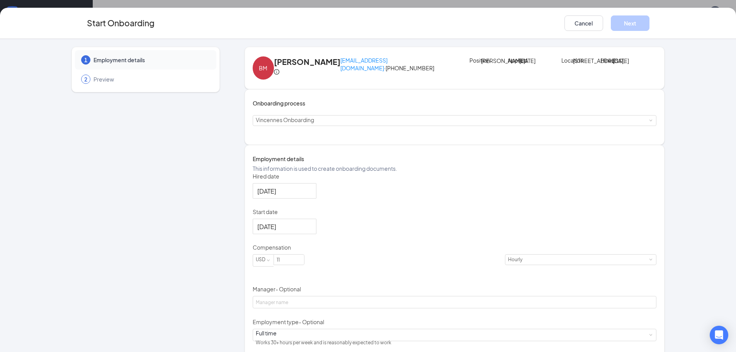
click at [362, 199] on div "[DATE]" at bounding box center [455, 190] width 404 height 15
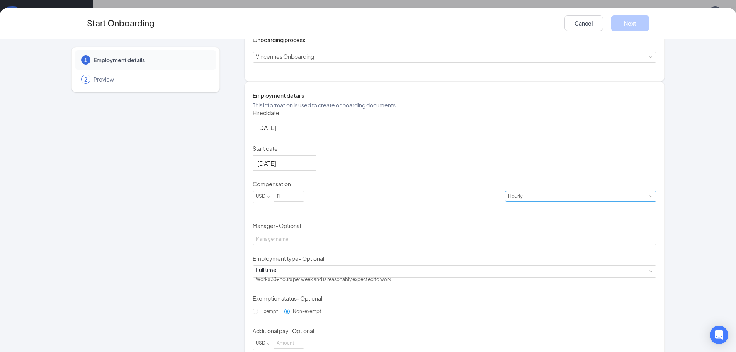
scroll to position [116, 0]
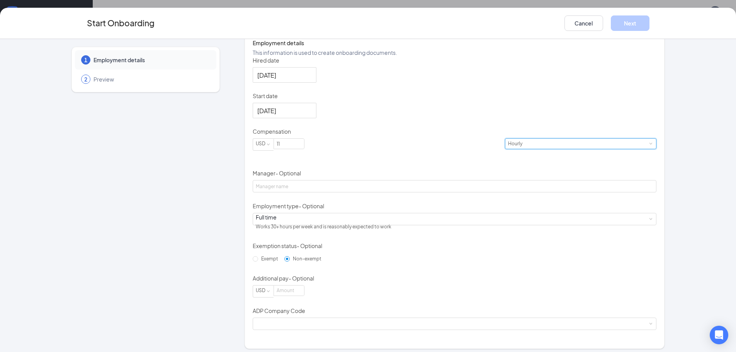
click at [508, 149] on div "Hourly" at bounding box center [518, 144] width 20 height 10
click at [428, 187] on div "Hired date [DATE] Start date [DATE] Compensation USD 11 Hourly Manager - Option…" at bounding box center [455, 193] width 404 height 274
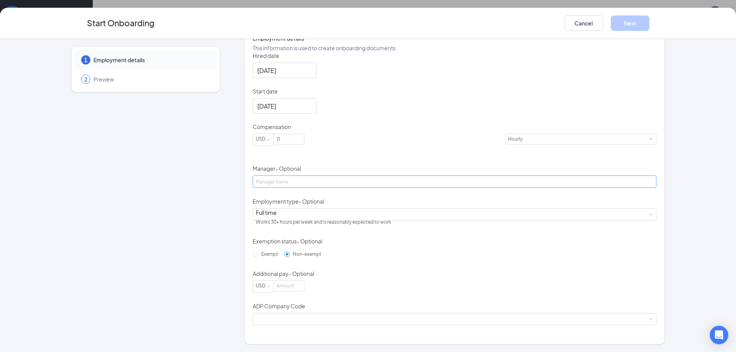
scroll to position [155, 0]
click at [303, 144] on input "11" at bounding box center [289, 139] width 30 height 10
type input "14"
click at [406, 148] on div "Hired date [DATE] Start date [DATE] Compensation USD 14 Hourly Manager - Option…" at bounding box center [455, 189] width 404 height 274
click at [400, 194] on div "Hired date [DATE] Start date [DATE] Compensation USD 14 Hourly Manager - Option…" at bounding box center [455, 189] width 404 height 274
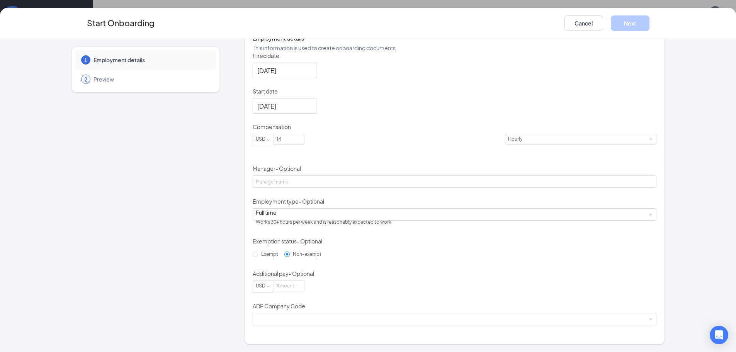
scroll to position [174, 0]
click at [299, 291] on input at bounding box center [289, 286] width 30 height 10
click at [365, 307] on form "Hired date [DATE] Start date [DATE] Compensation USD 14 Hourly Manager - Option…" at bounding box center [455, 189] width 404 height 274
click at [320, 325] on div at bounding box center [455, 320] width 398 height 12
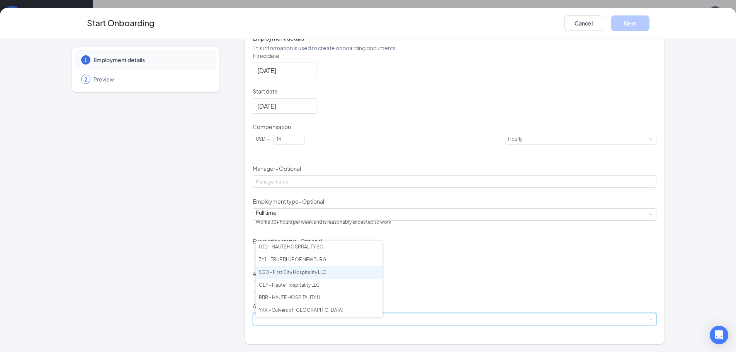
click at [291, 273] on li "5GD - First City Hospitality LLC" at bounding box center [319, 272] width 127 height 13
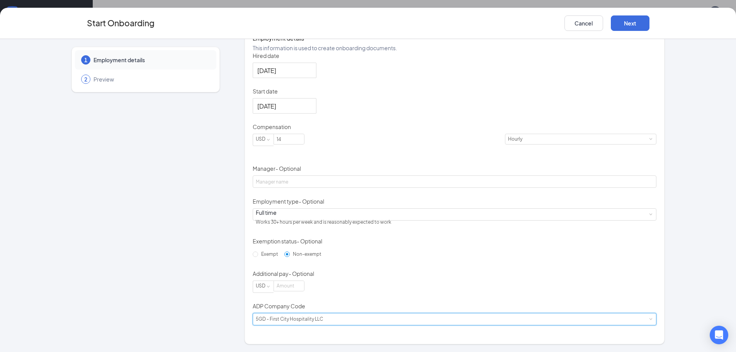
click at [454, 240] on div "Hired date [DATE] Start date [DATE] Compensation USD 14 Hourly Manager - Option…" at bounding box center [455, 189] width 404 height 274
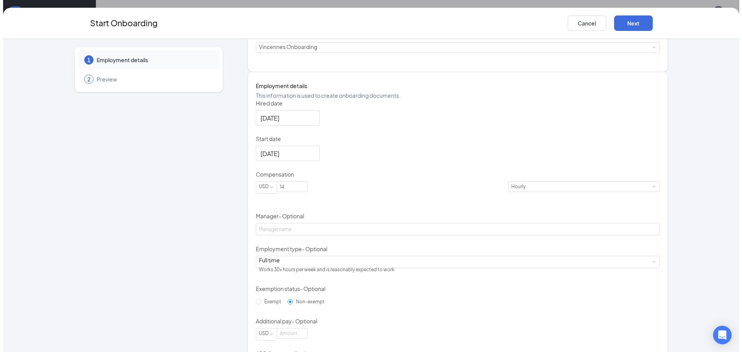
scroll to position [0, 0]
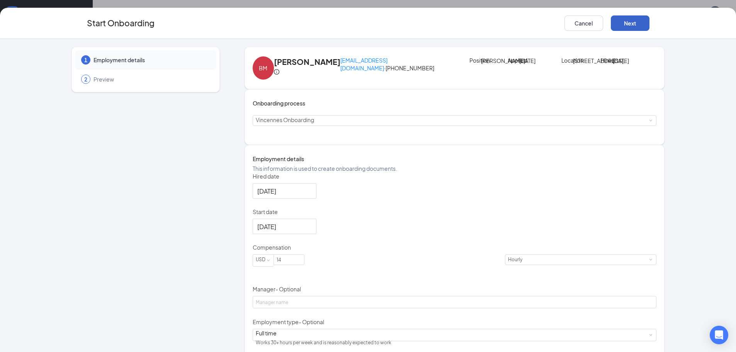
click at [635, 26] on button "Next" at bounding box center [630, 22] width 39 height 15
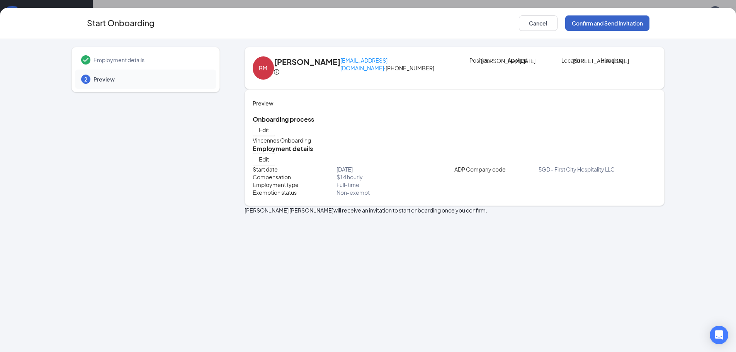
click at [608, 27] on button "Confirm and Send Invitation" at bounding box center [608, 22] width 84 height 15
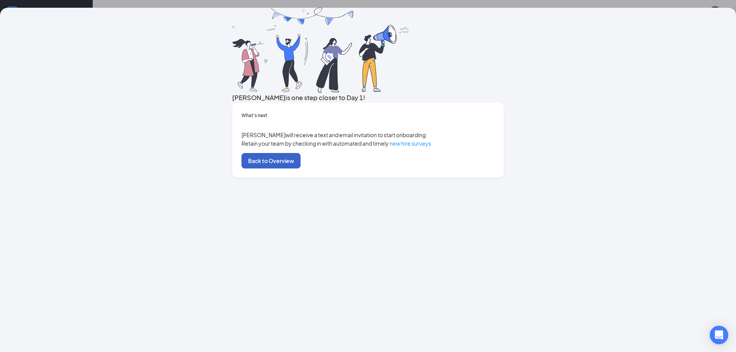
click at [301, 169] on button "Back to Overview" at bounding box center [271, 160] width 59 height 15
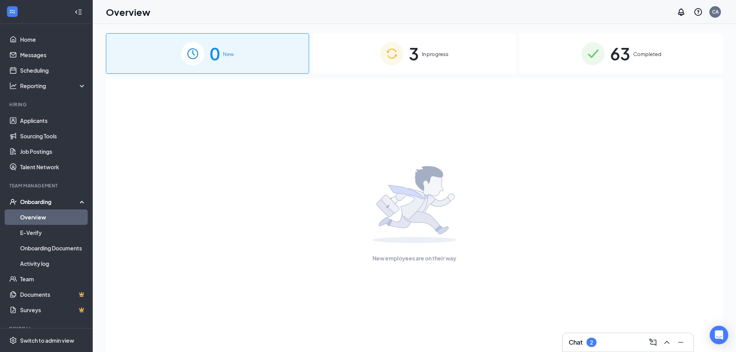
click at [413, 55] on span "3" at bounding box center [414, 53] width 10 height 27
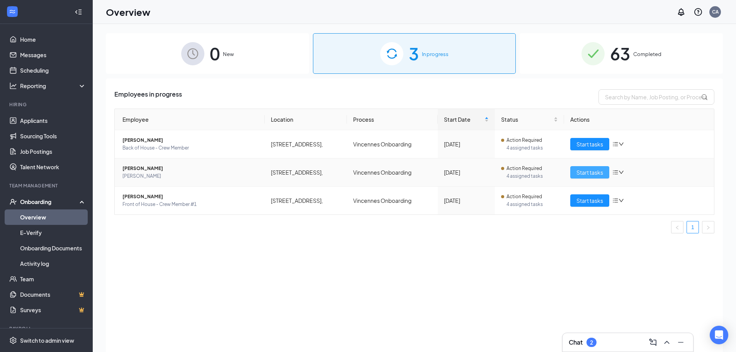
click at [595, 170] on span "Start tasks" at bounding box center [590, 172] width 27 height 9
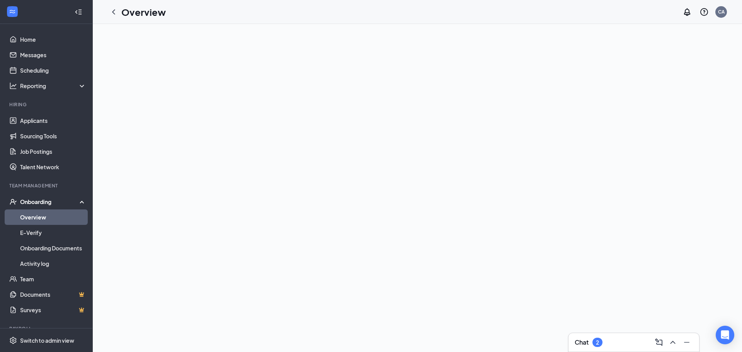
click at [26, 218] on link "Overview" at bounding box center [53, 217] width 66 height 15
click at [42, 205] on div "Onboarding" at bounding box center [50, 202] width 60 height 8
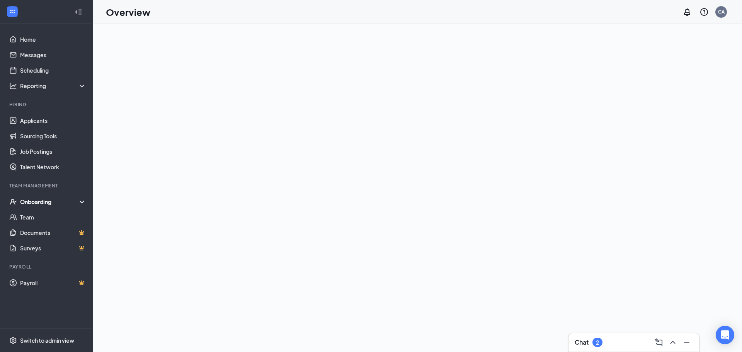
click at [37, 205] on div "Onboarding" at bounding box center [50, 202] width 60 height 8
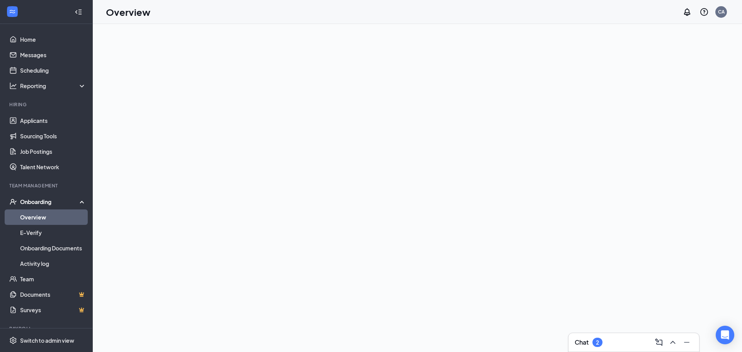
click at [34, 218] on link "Overview" at bounding box center [53, 217] width 66 height 15
click at [30, 121] on link "Applicants" at bounding box center [53, 120] width 66 height 15
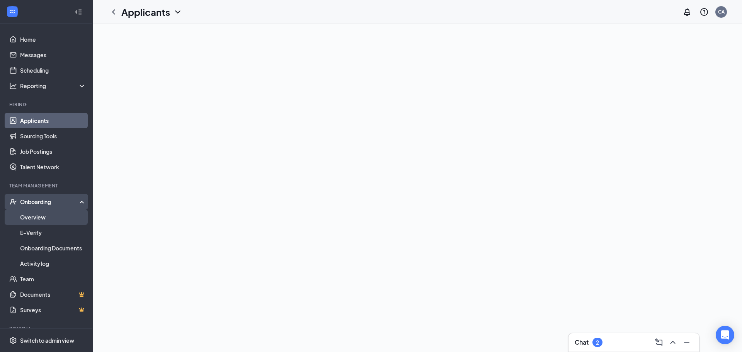
click at [26, 216] on link "Overview" at bounding box center [53, 217] width 66 height 15
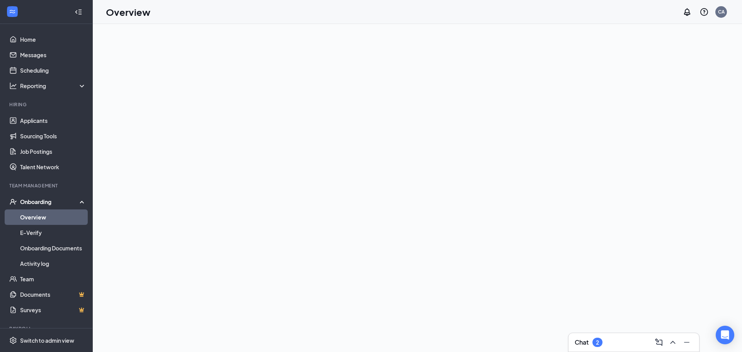
click at [36, 215] on link "Overview" at bounding box center [53, 217] width 66 height 15
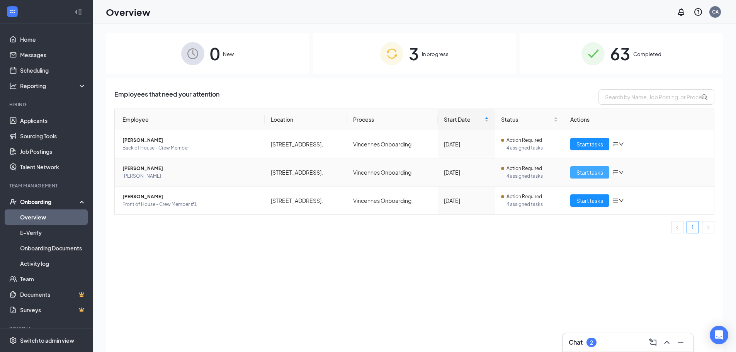
click at [590, 176] on span "Start tasks" at bounding box center [590, 172] width 27 height 9
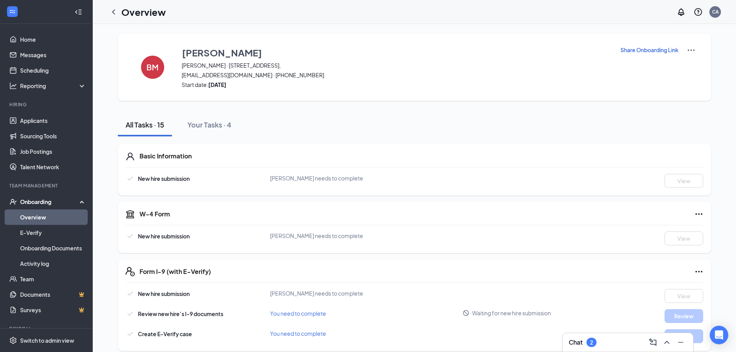
click at [324, 10] on div "Overview CA" at bounding box center [415, 12] width 644 height 24
click at [35, 73] on link "Scheduling" at bounding box center [53, 70] width 66 height 15
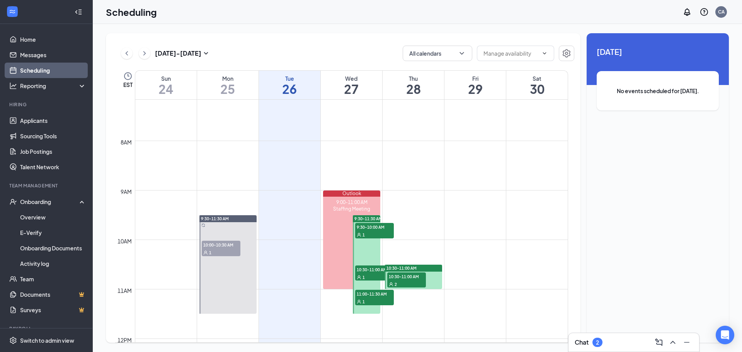
scroll to position [341, 0]
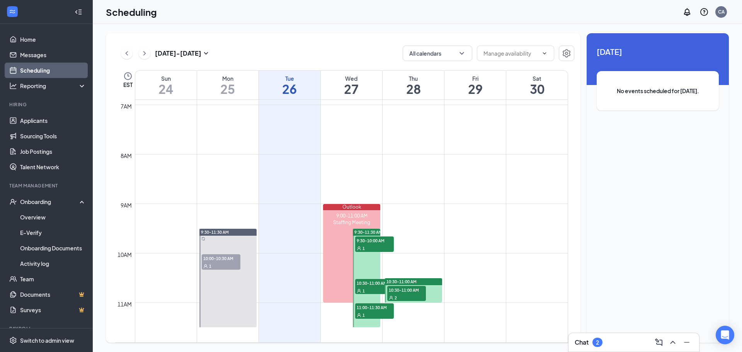
click at [372, 239] on span "9:30-10:00 AM" at bounding box center [374, 241] width 39 height 8
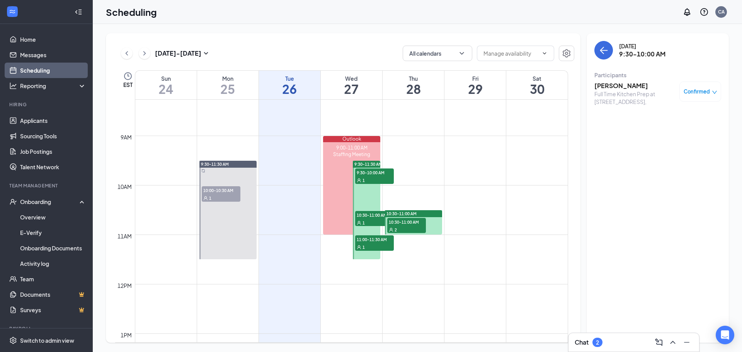
scroll to position [419, 0]
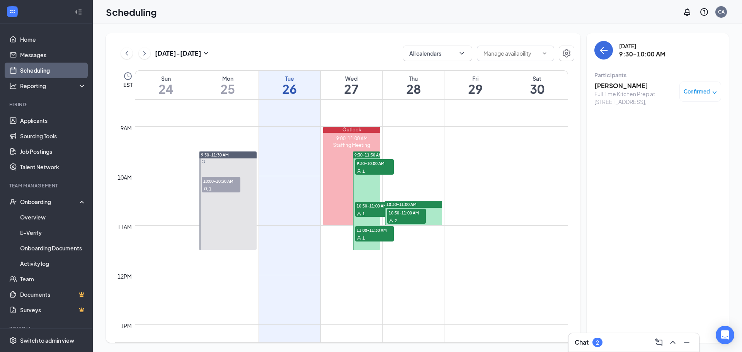
click at [373, 208] on span "10:30-11:00 AM" at bounding box center [374, 206] width 39 height 8
click at [373, 237] on div "1" at bounding box center [374, 238] width 39 height 8
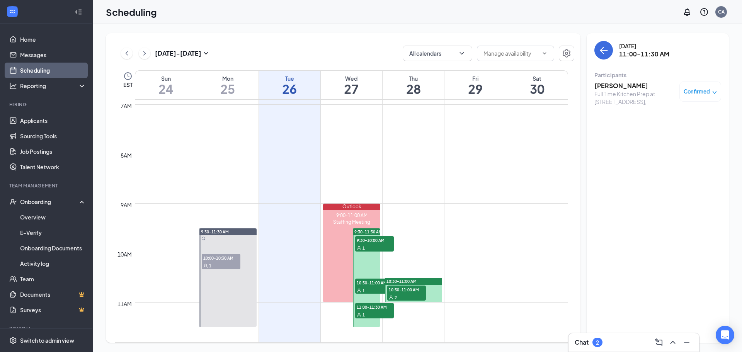
scroll to position [341, 0]
click at [363, 283] on span "10:30-11:00 AM" at bounding box center [374, 283] width 39 height 8
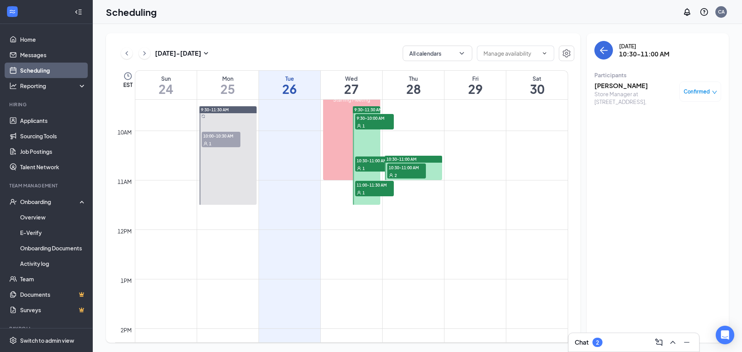
scroll to position [348, 0]
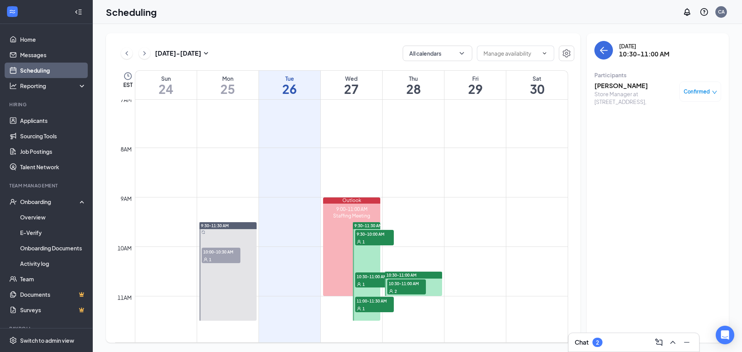
click at [370, 237] on span "9:30-10:00 AM" at bounding box center [374, 234] width 39 height 8
click at [611, 84] on h3 "[PERSON_NAME]" at bounding box center [635, 86] width 81 height 9
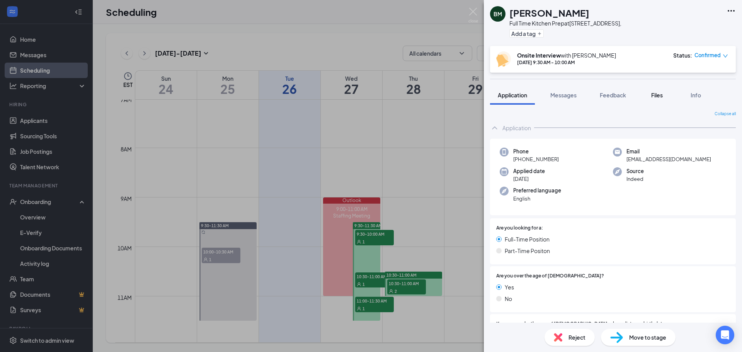
click at [655, 99] on button "Files" at bounding box center [657, 94] width 31 height 19
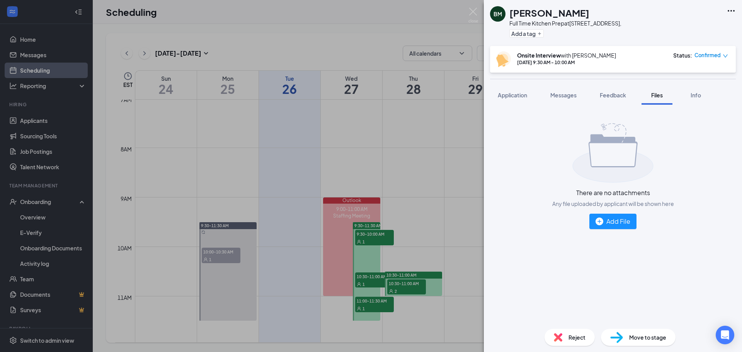
click at [366, 276] on div "BM Billie Meeks Full Time Kitchen Prep at 7 Executive Blvd, Add a tag Onsite In…" at bounding box center [371, 176] width 742 height 352
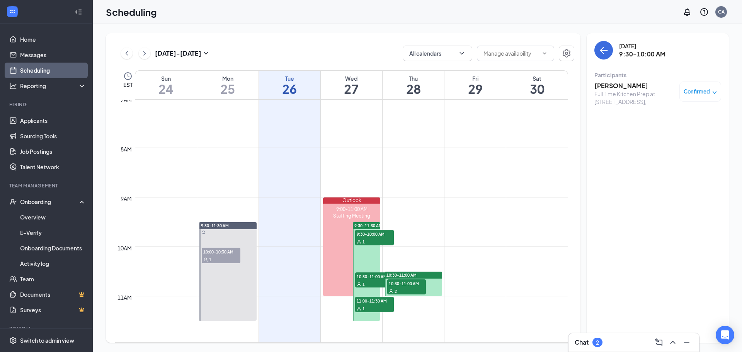
click at [365, 276] on span "10:30-11:00 AM" at bounding box center [374, 277] width 39 height 8
click at [363, 279] on span "10:30-11:00 AM" at bounding box center [374, 277] width 39 height 8
click at [614, 84] on h3 "[PERSON_NAME]" at bounding box center [635, 86] width 81 height 9
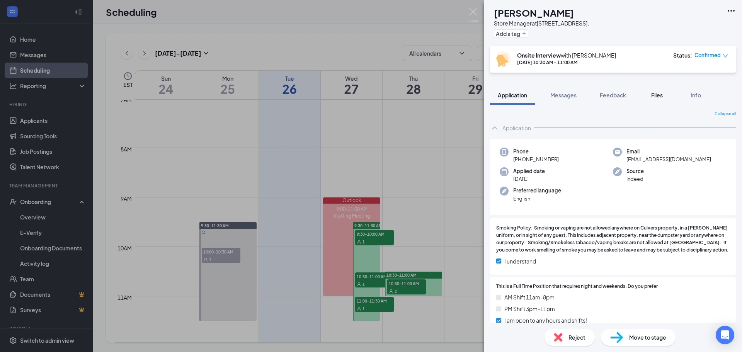
click at [656, 100] on button "Files" at bounding box center [657, 94] width 31 height 19
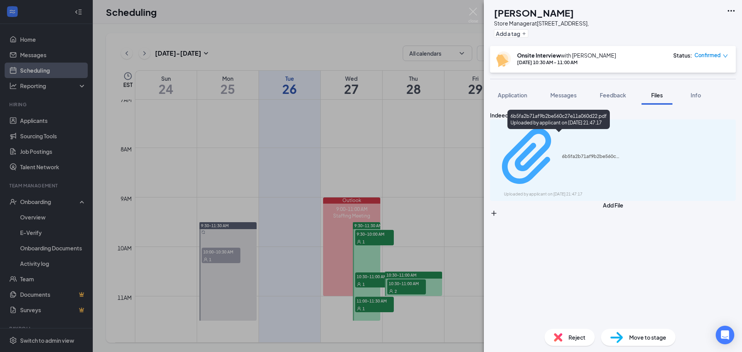
click at [562, 153] on div "6b5fa2b71af9b2be560c27e11a060d22.pdf" at bounding box center [591, 156] width 58 height 6
